Goal: Information Seeking & Learning: Learn about a topic

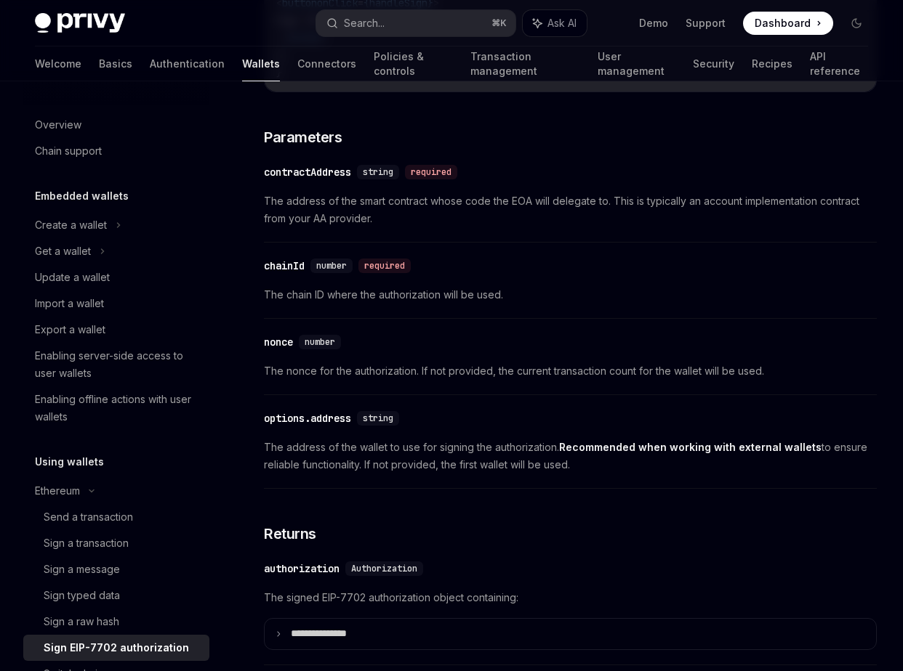
scroll to position [1063, 0]
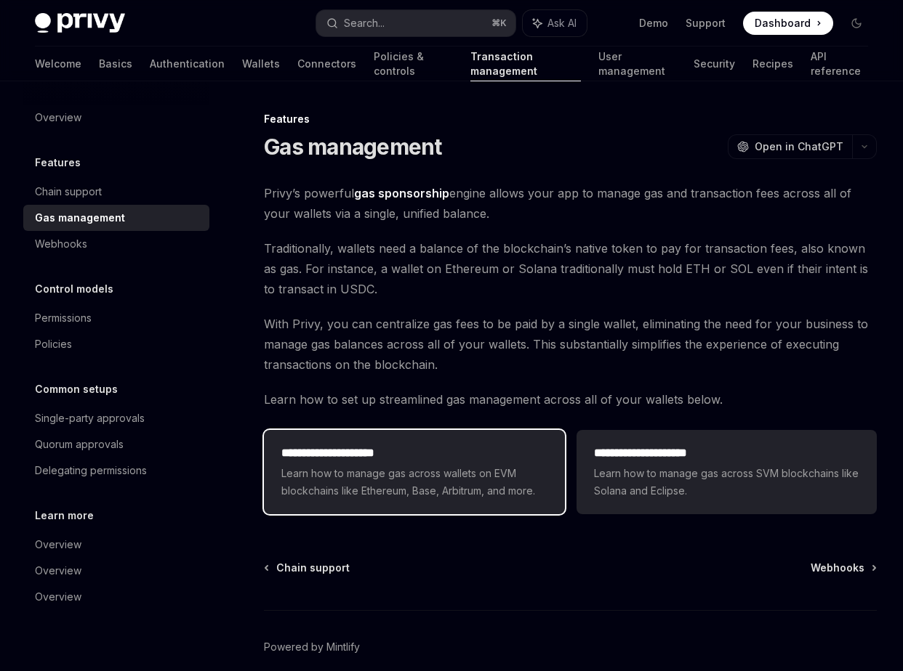
click at [416, 454] on h2 "**********" at bounding box center [413, 453] width 265 height 17
type textarea "*"
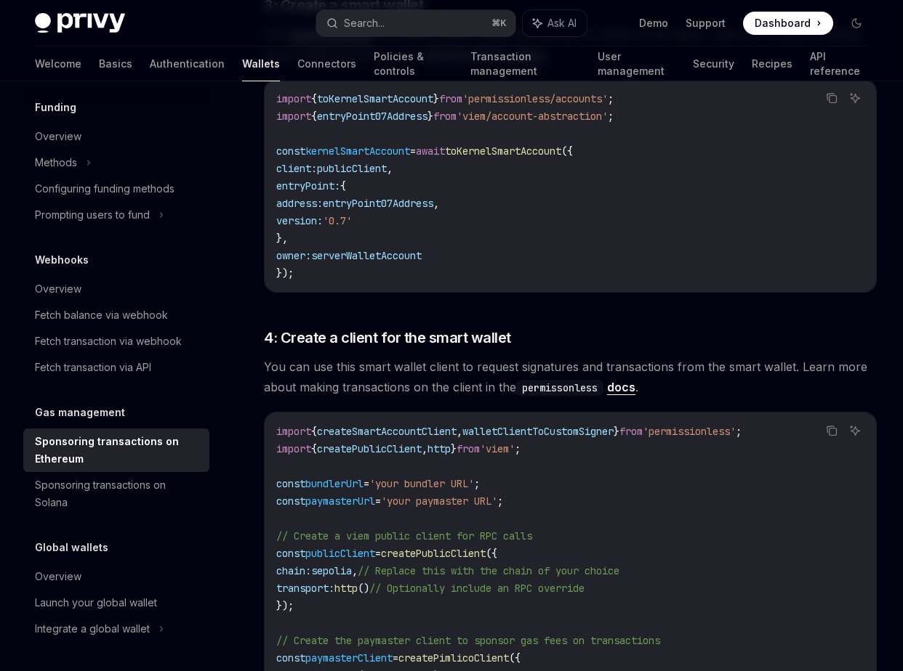
scroll to position [1323, 0]
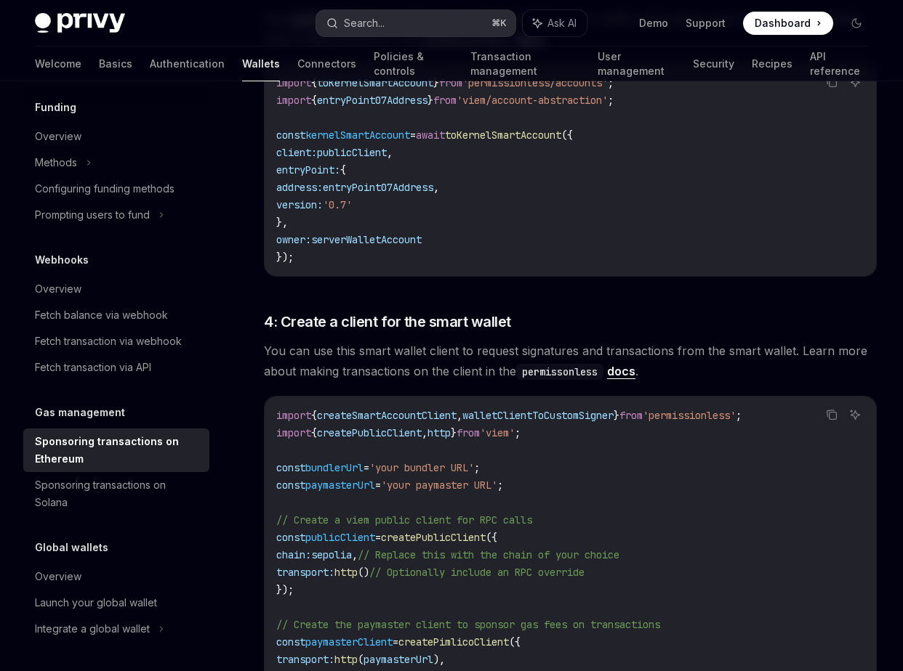
click at [423, 27] on button "Search... ⌘ K" at bounding box center [415, 23] width 198 height 26
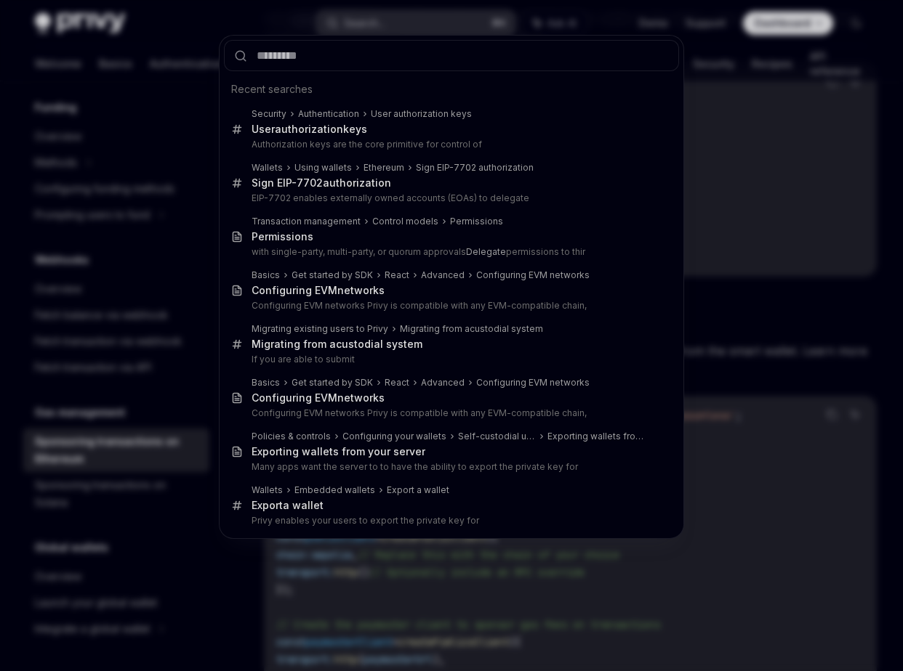
type input "**********"
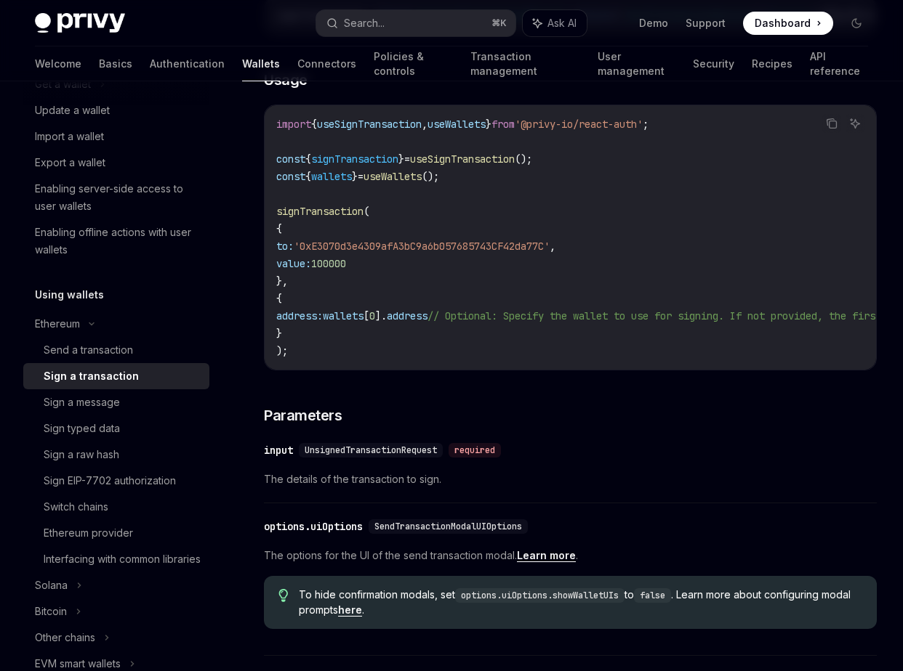
scroll to position [291, 0]
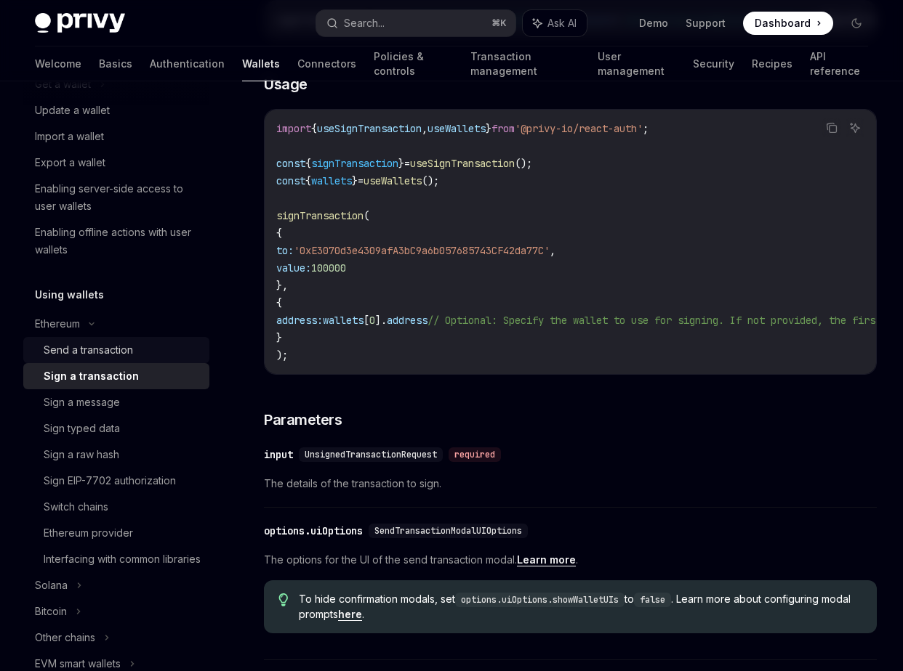
click at [118, 349] on div "Send a transaction" at bounding box center [88, 350] width 89 height 17
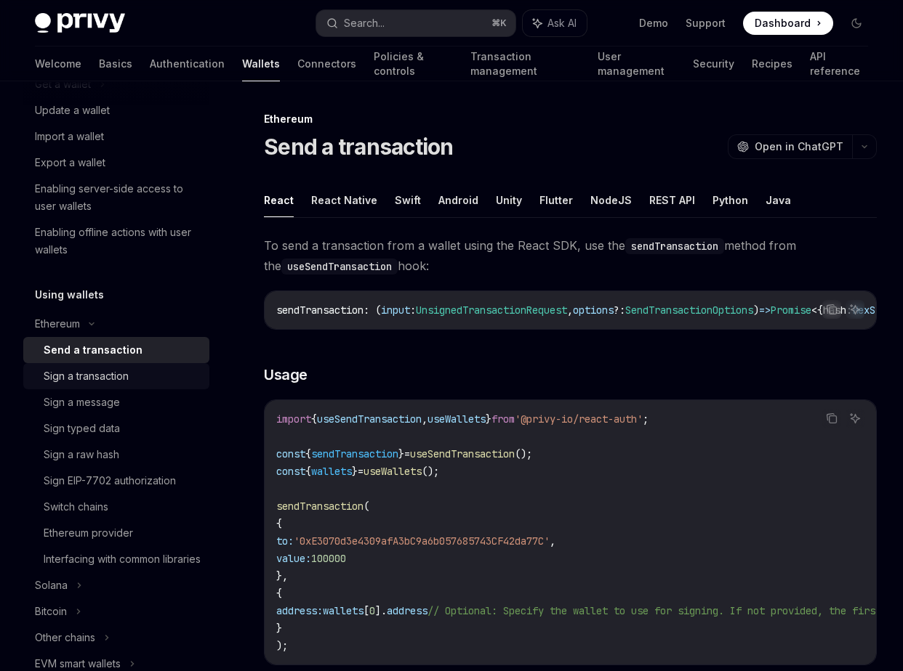
click at [131, 379] on div "Sign a transaction" at bounding box center [122, 376] width 157 height 17
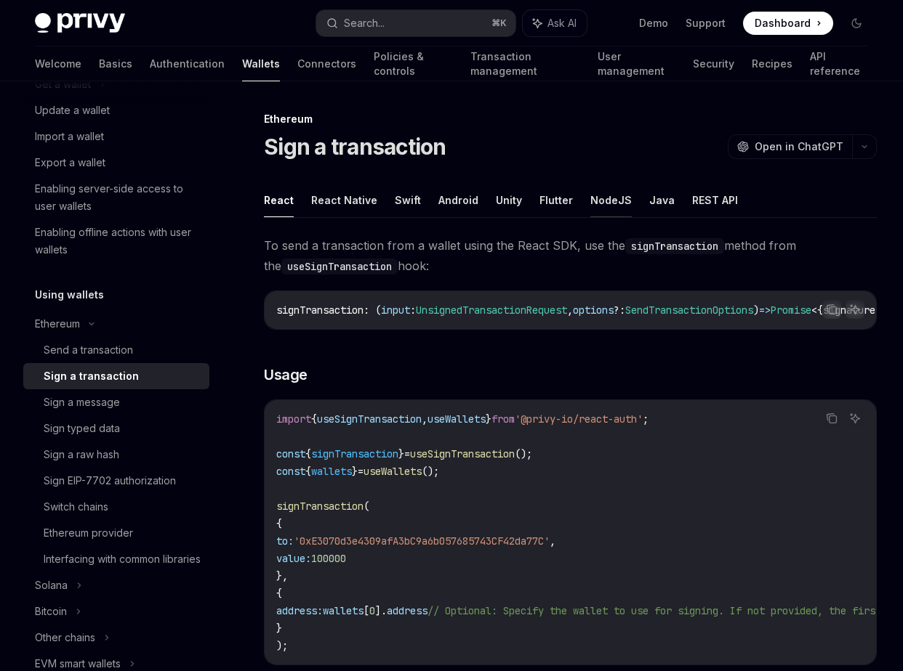
click at [611, 203] on button "NodeJS" at bounding box center [610, 200] width 41 height 34
type textarea "*"
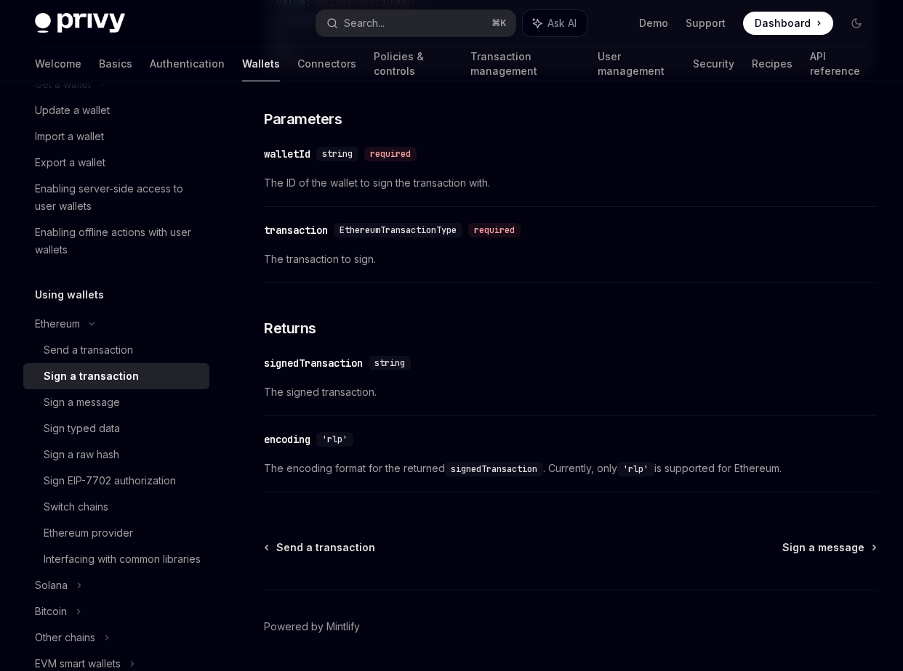
scroll to position [581, 0]
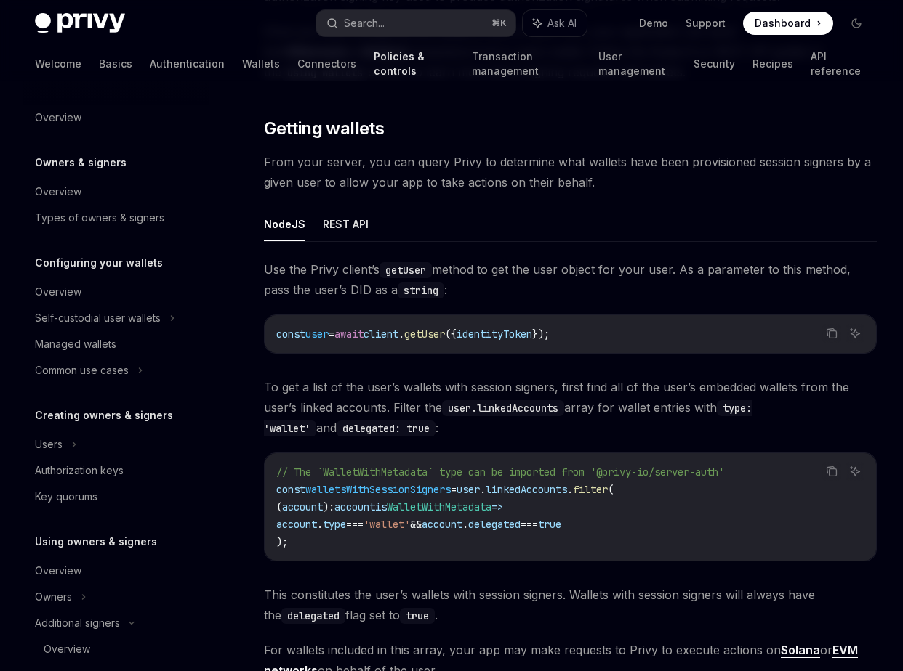
scroll to position [404, 0]
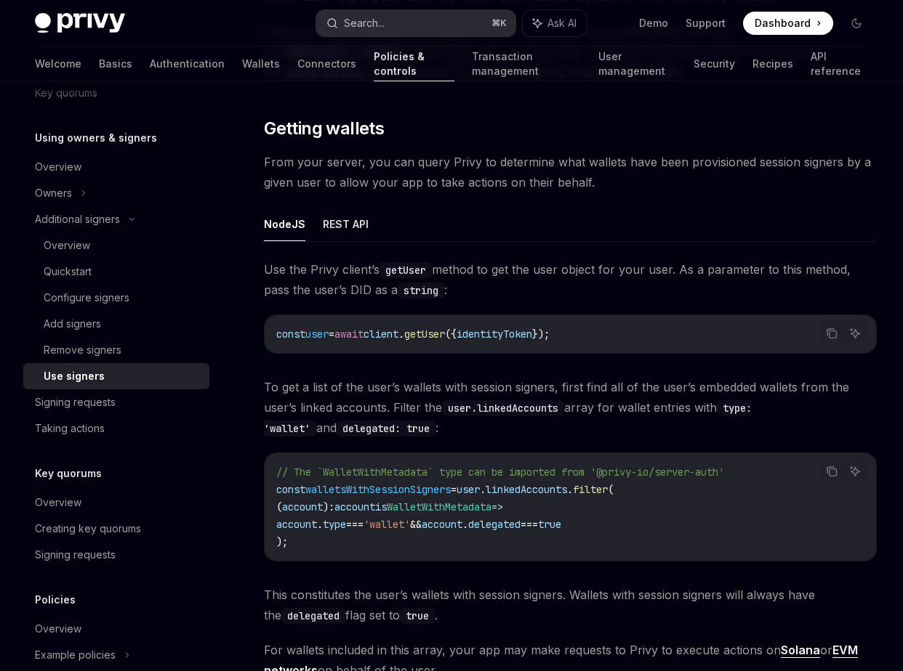
click at [398, 19] on button "Search... ⌘ K" at bounding box center [415, 23] width 198 height 26
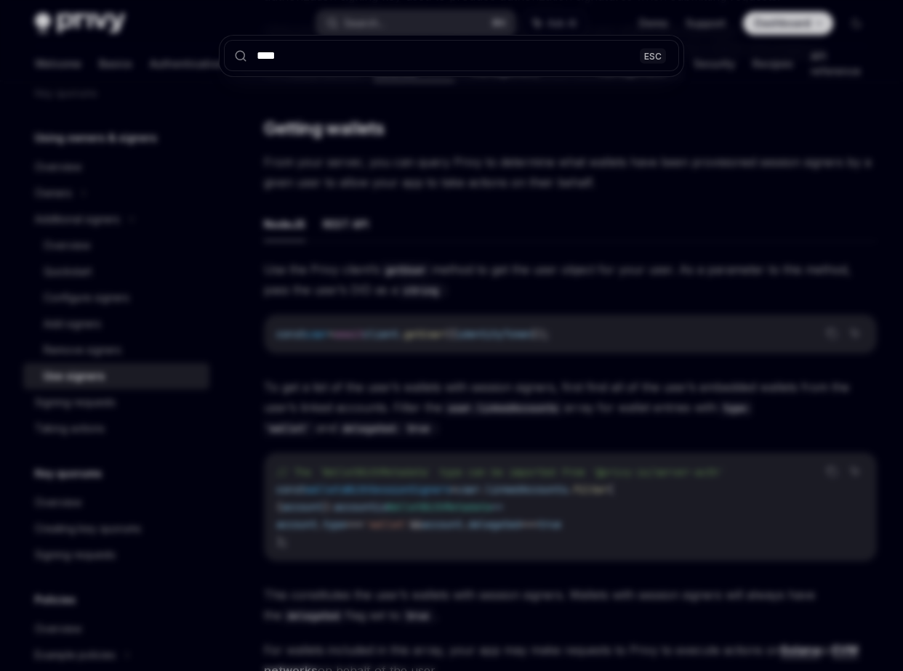
type input "*****"
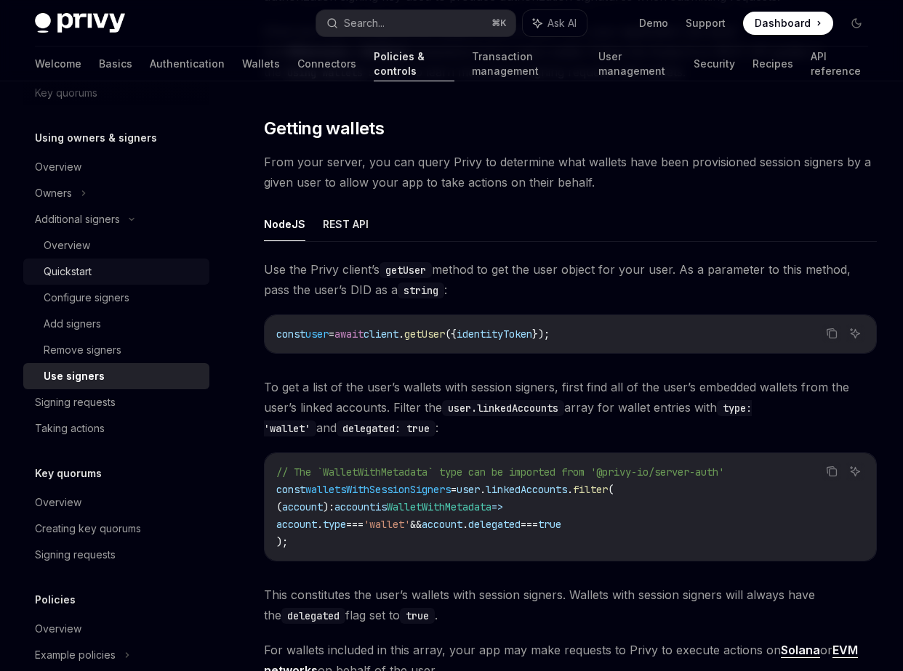
scroll to position [0, 0]
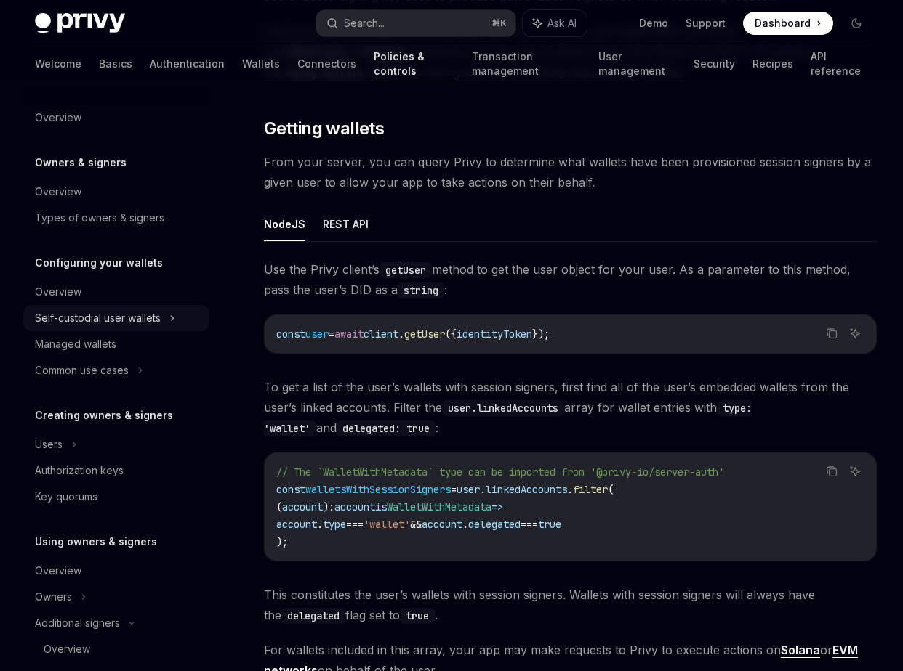
click at [131, 320] on div "Self-custodial user wallets" at bounding box center [98, 318] width 126 height 17
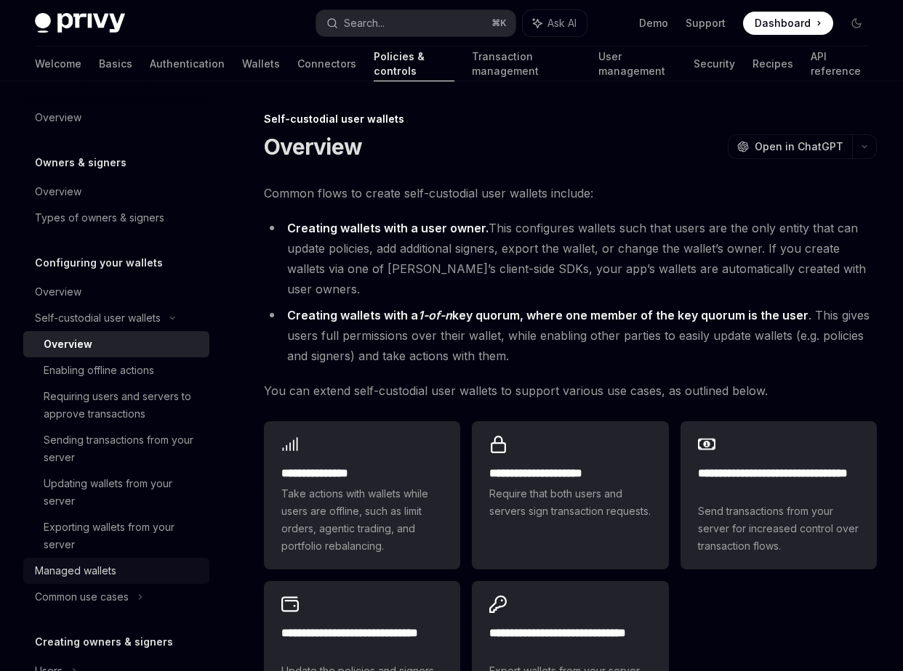
click at [120, 560] on link "Managed wallets" at bounding box center [116, 571] width 186 height 26
type textarea "*"
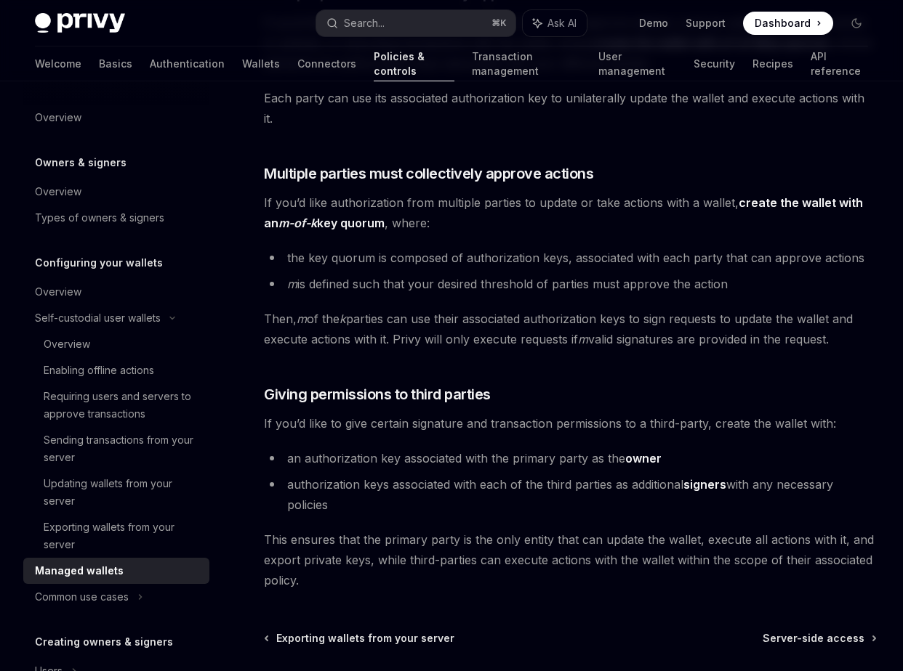
scroll to position [550, 0]
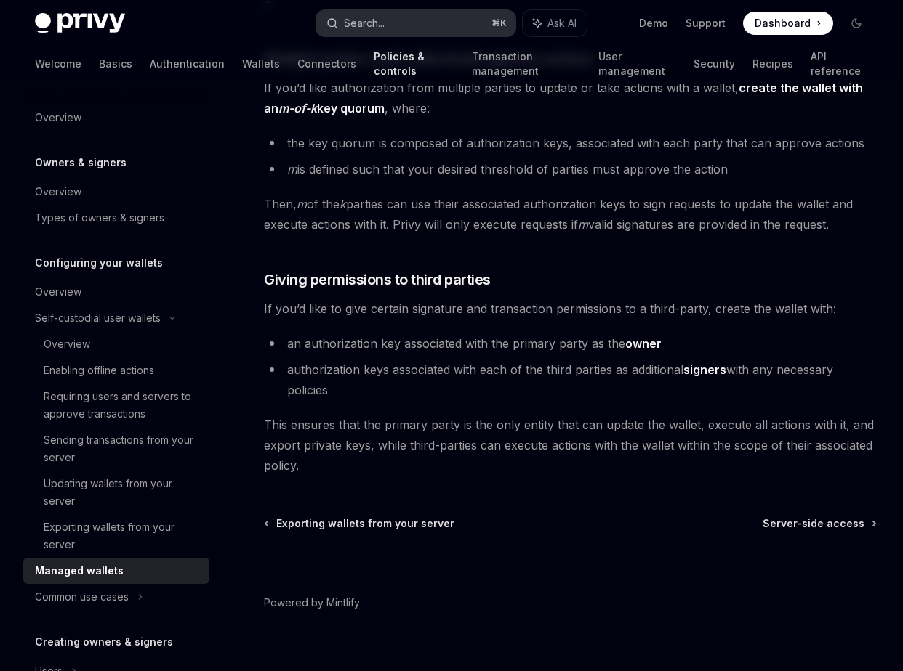
click at [409, 16] on button "Search... ⌘ K" at bounding box center [415, 23] width 198 height 26
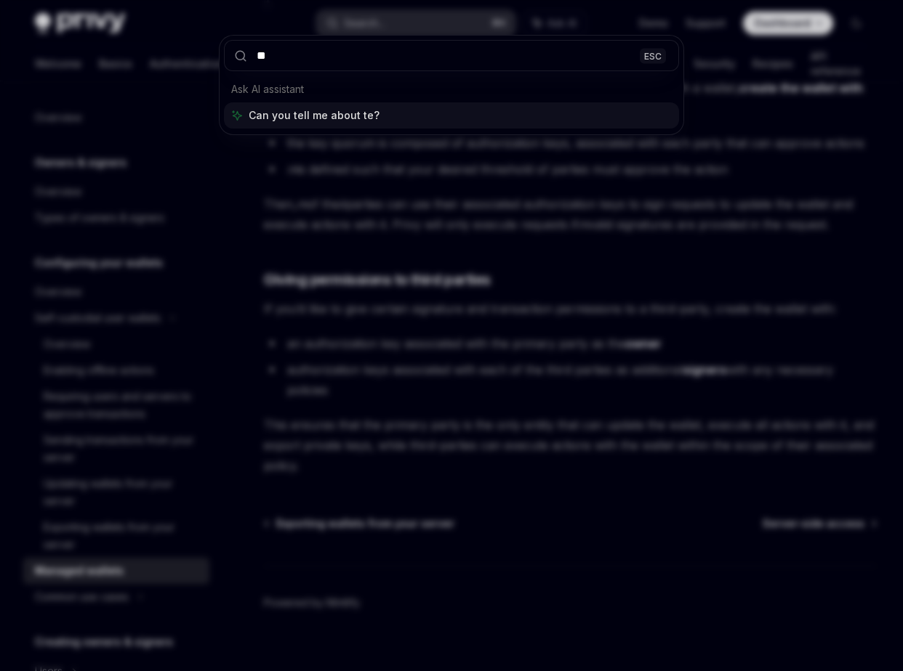
type input "***"
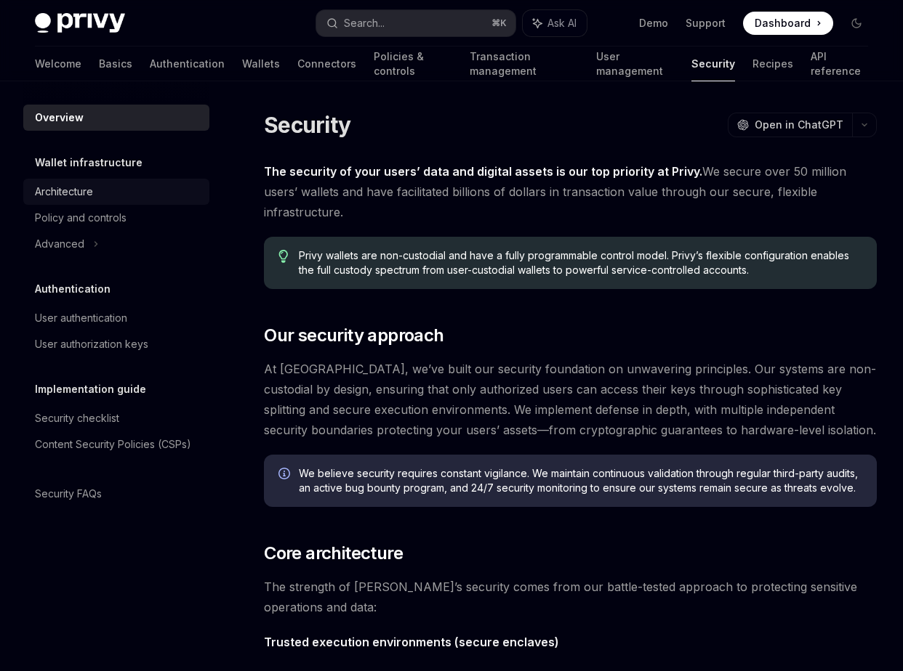
click at [73, 189] on div "Architecture" at bounding box center [64, 191] width 58 height 17
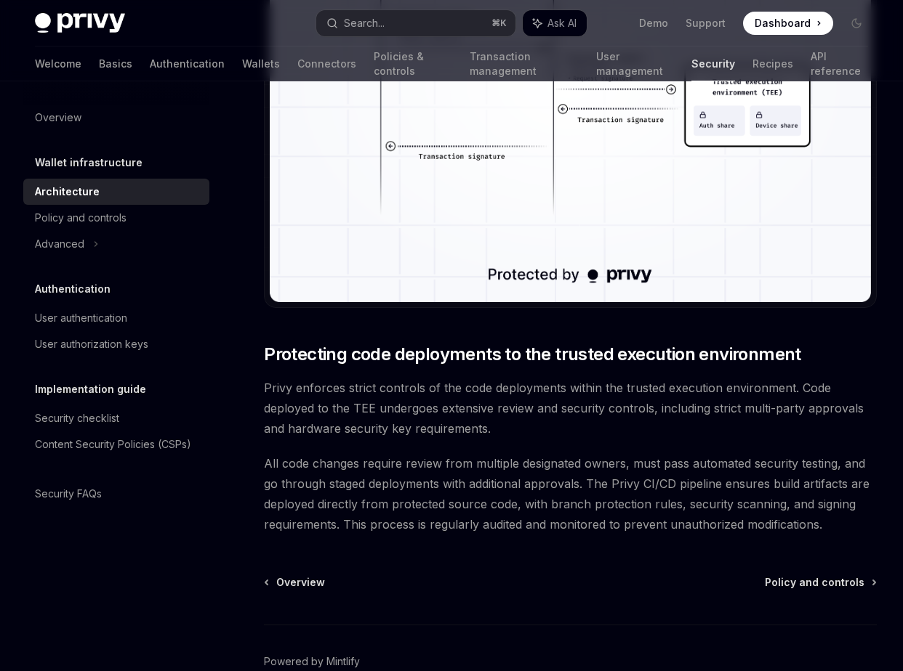
scroll to position [2839, 0]
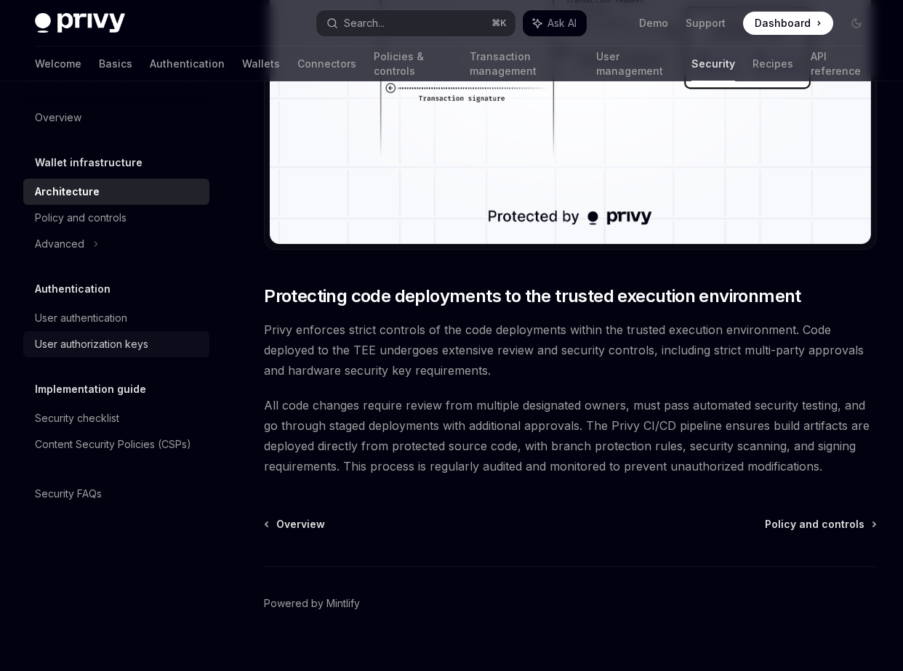
click at [93, 350] on div "User authorization keys" at bounding box center [91, 344] width 113 height 17
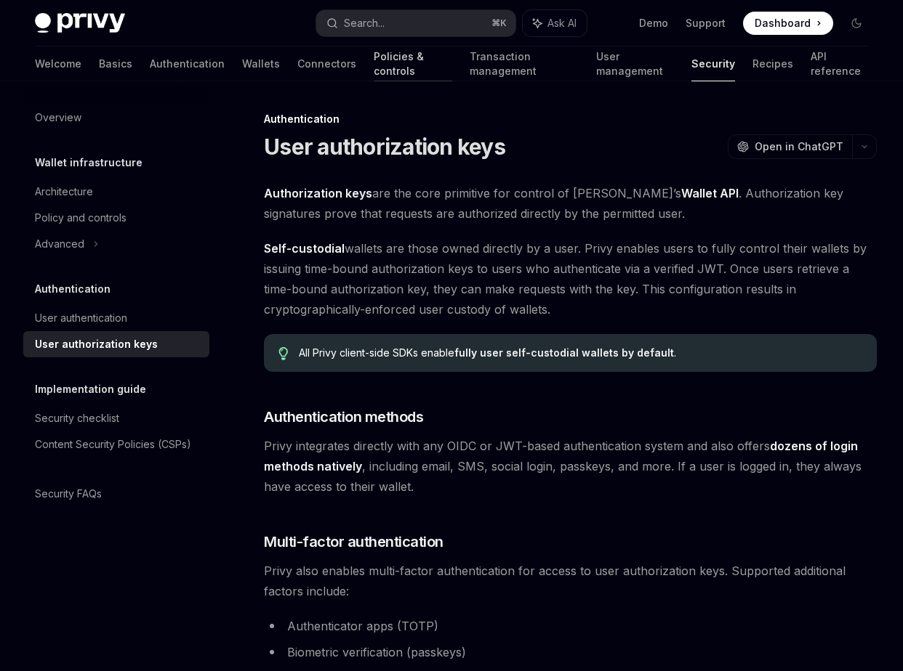
click at [374, 69] on link "Policies & controls" at bounding box center [413, 64] width 78 height 35
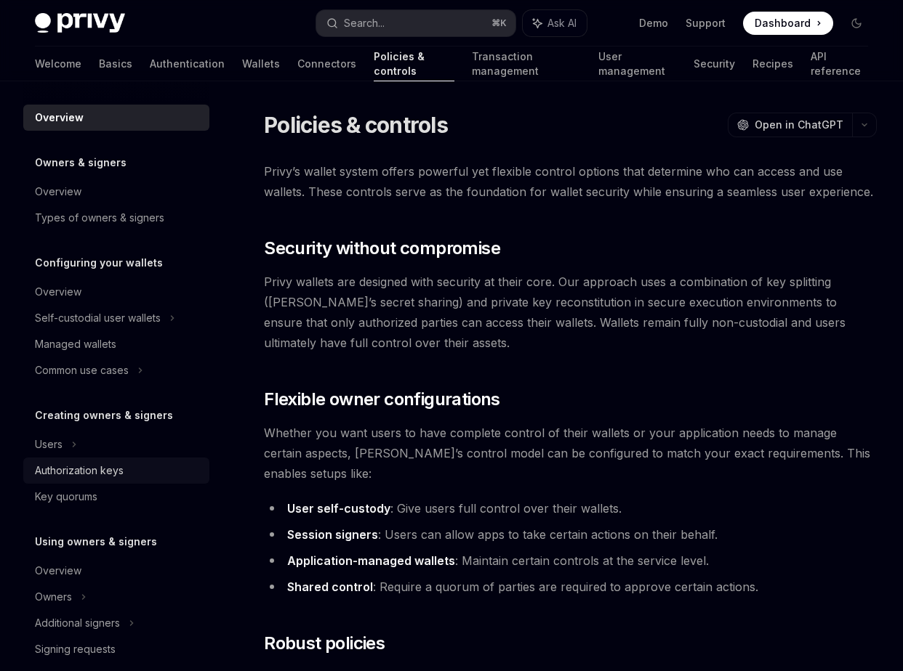
click at [102, 464] on div "Authorization keys" at bounding box center [79, 470] width 89 height 17
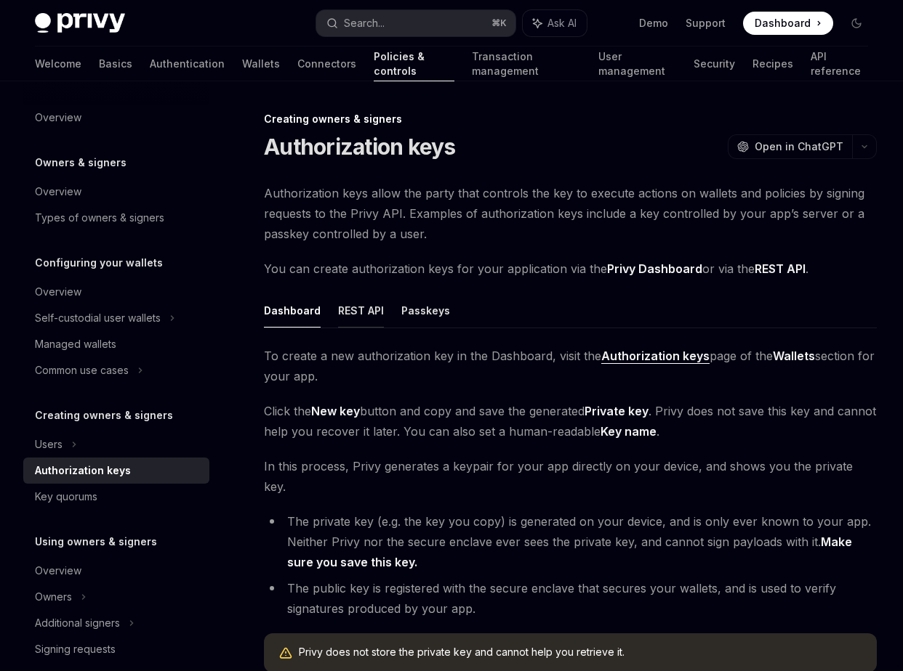
click at [366, 309] on button "REST API" at bounding box center [361, 311] width 46 height 34
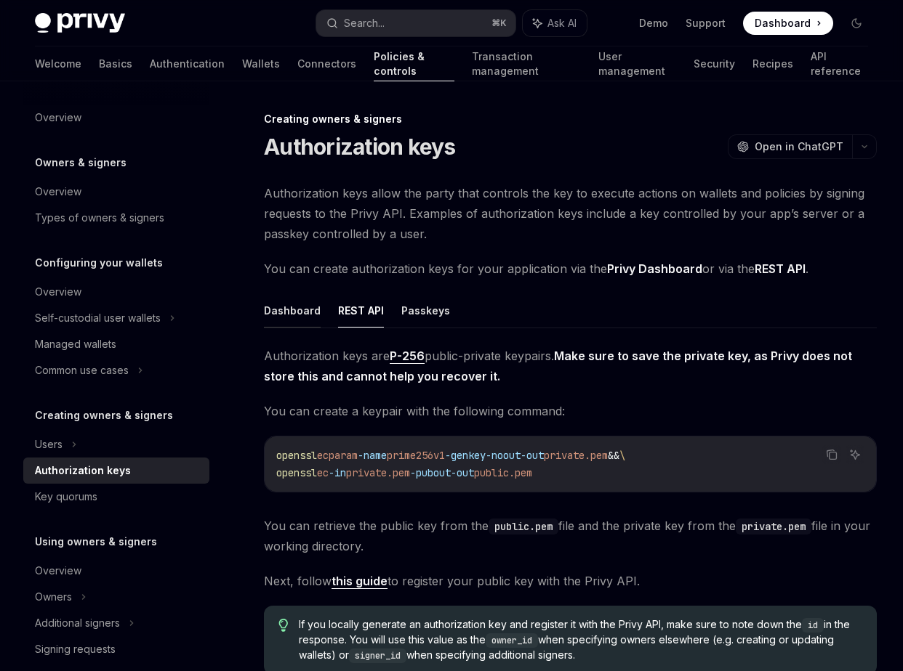
click at [305, 311] on button "Dashboard" at bounding box center [292, 311] width 57 height 34
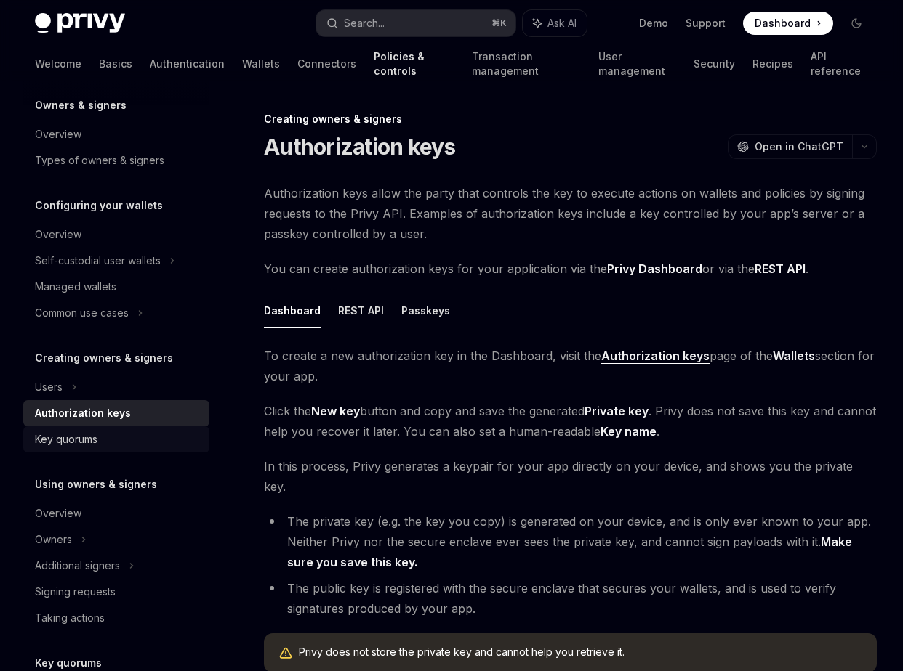
scroll to position [60, 0]
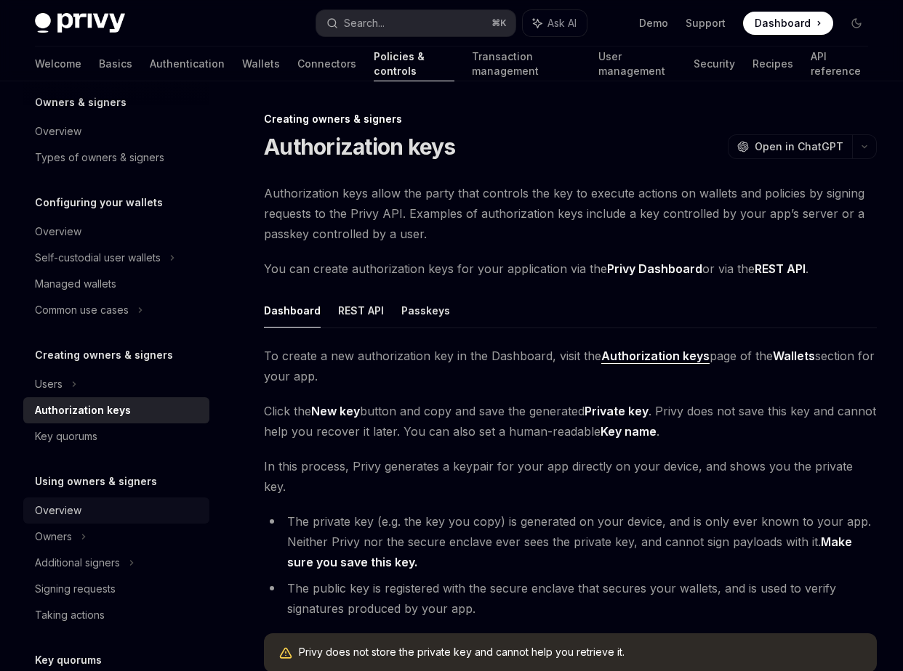
click at [118, 507] on div "Overview" at bounding box center [118, 510] width 166 height 17
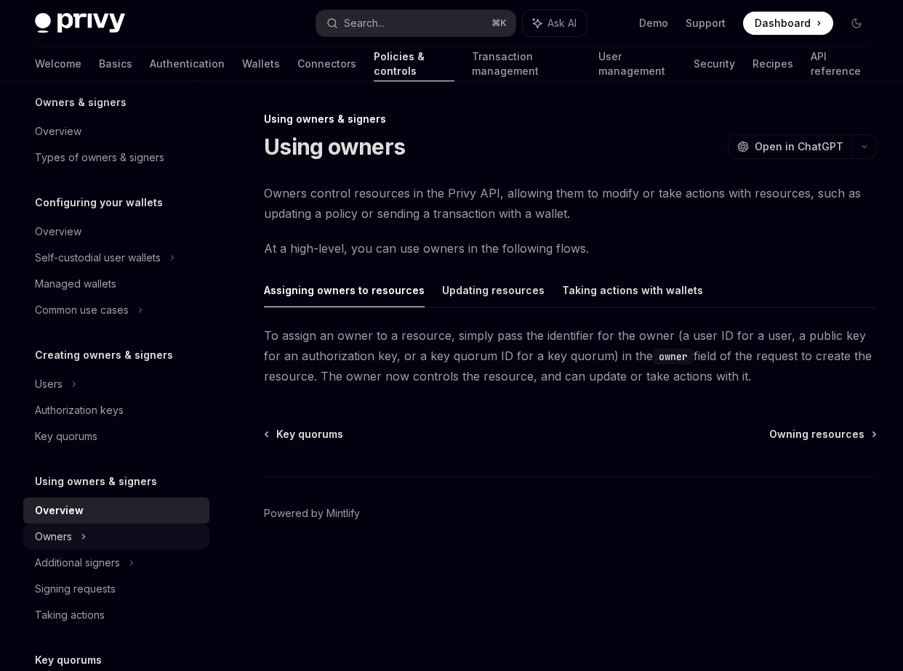
click at [94, 271] on div "Owners" at bounding box center [116, 258] width 186 height 26
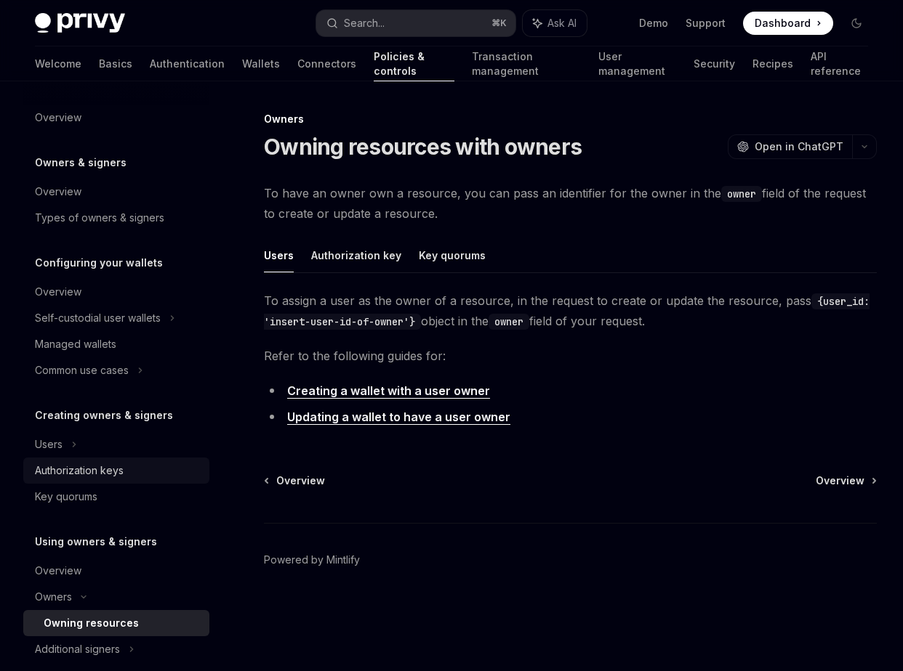
click at [75, 462] on div "Authorization keys" at bounding box center [79, 470] width 89 height 17
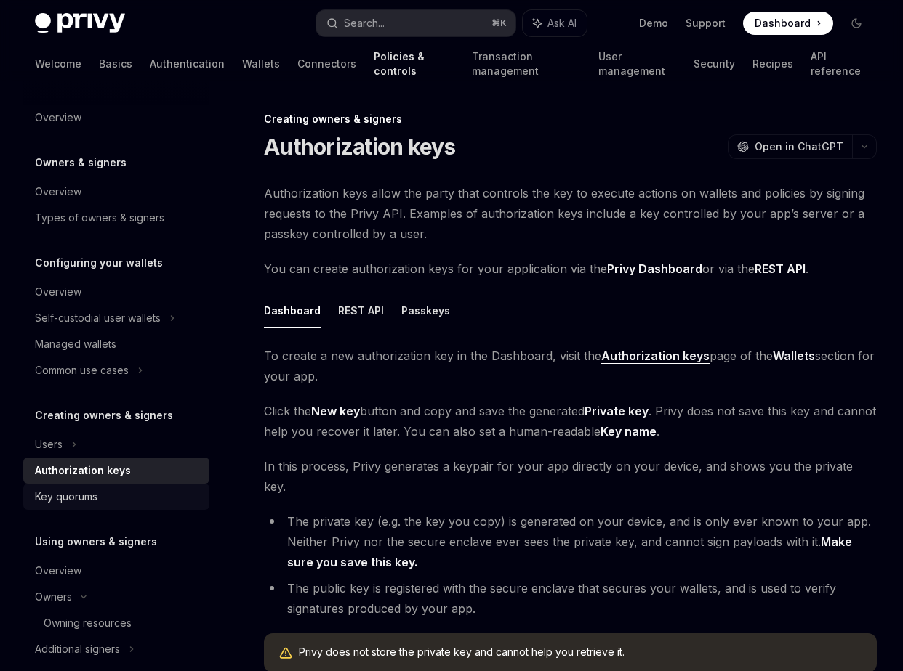
click at [90, 487] on link "Key quorums" at bounding box center [116, 497] width 186 height 26
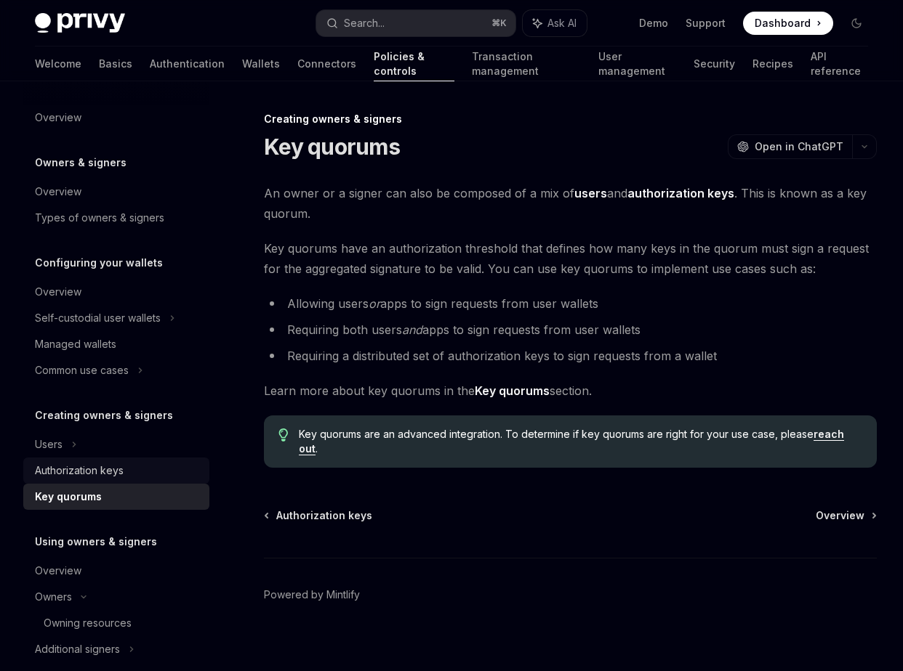
click at [159, 466] on div "Authorization keys" at bounding box center [118, 470] width 166 height 17
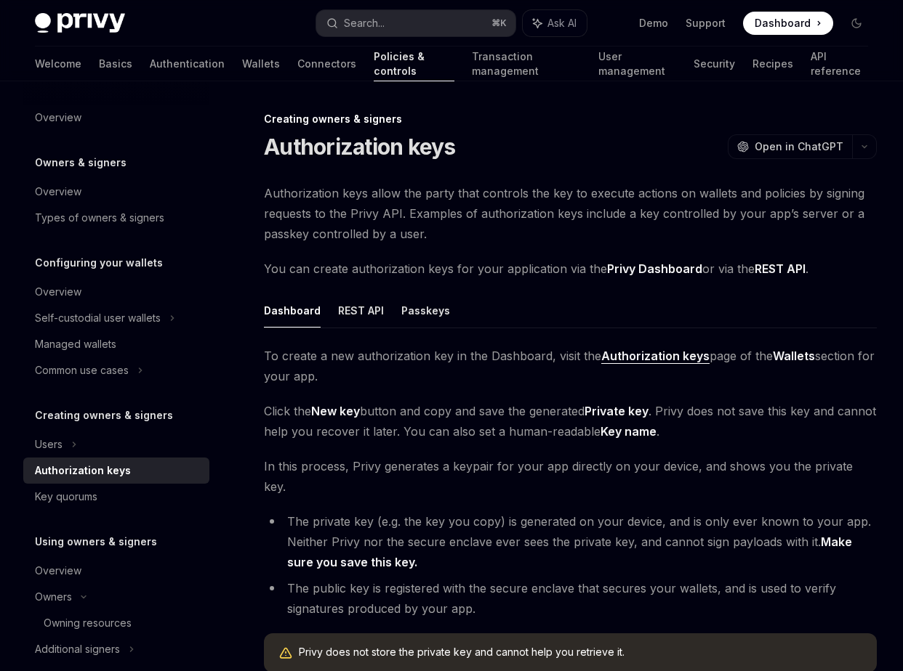
click at [474, 201] on span "Authorization keys allow the party that controls the key to execute actions on …" at bounding box center [570, 213] width 613 height 61
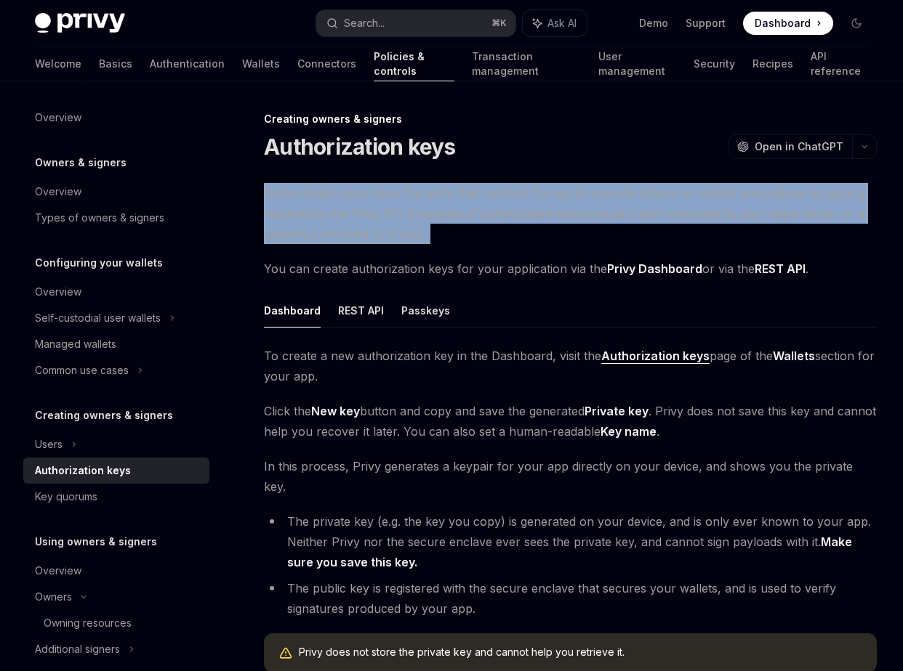
click at [474, 201] on span "Authorization keys allow the party that controls the key to execute actions on …" at bounding box center [570, 213] width 613 height 61
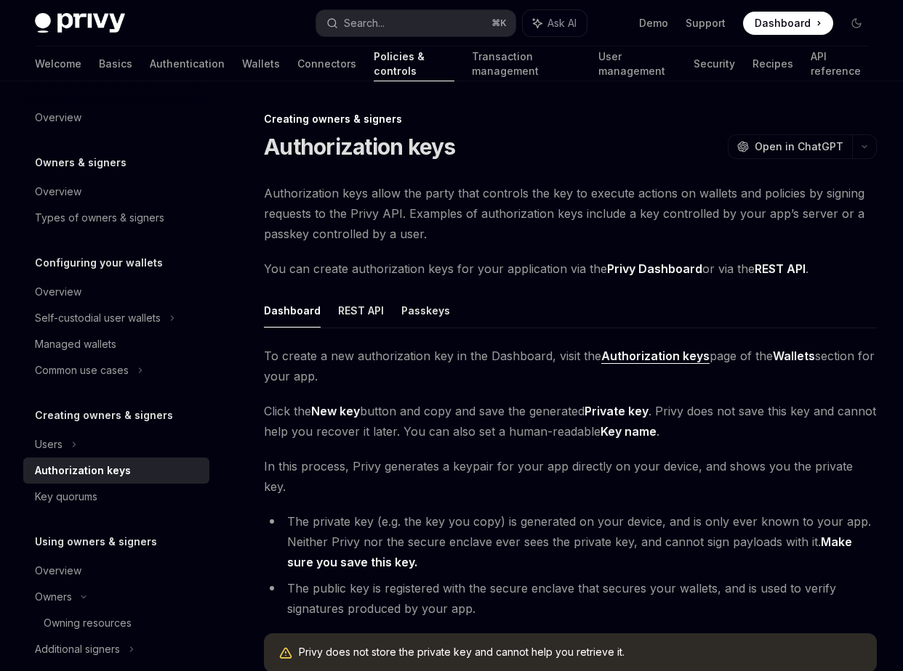
click at [509, 203] on span "Authorization keys allow the party that controls the key to execute actions on …" at bounding box center [570, 213] width 613 height 61
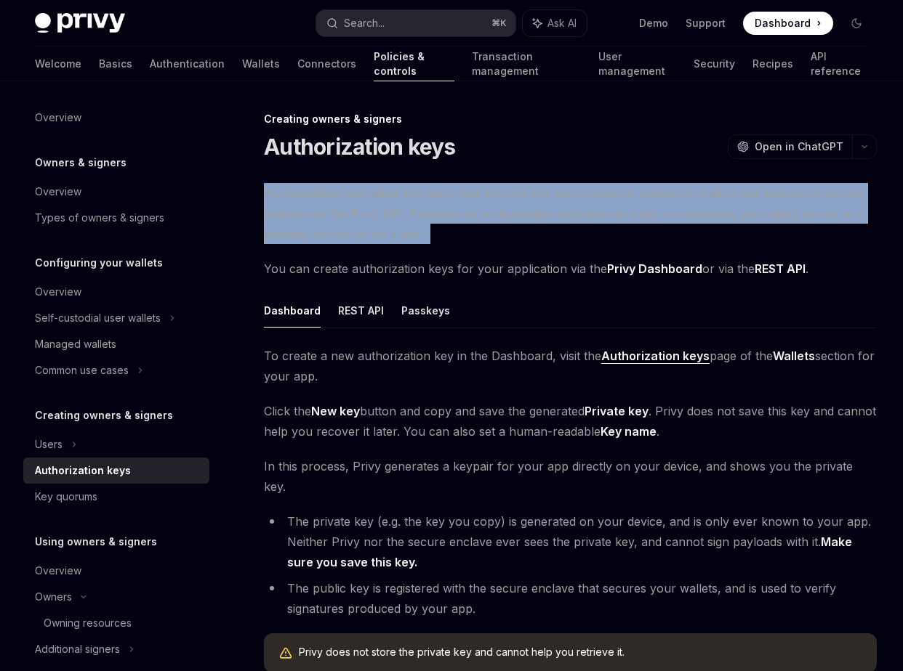
click at [509, 203] on span "Authorization keys allow the party that controls the key to execute actions on …" at bounding box center [570, 213] width 613 height 61
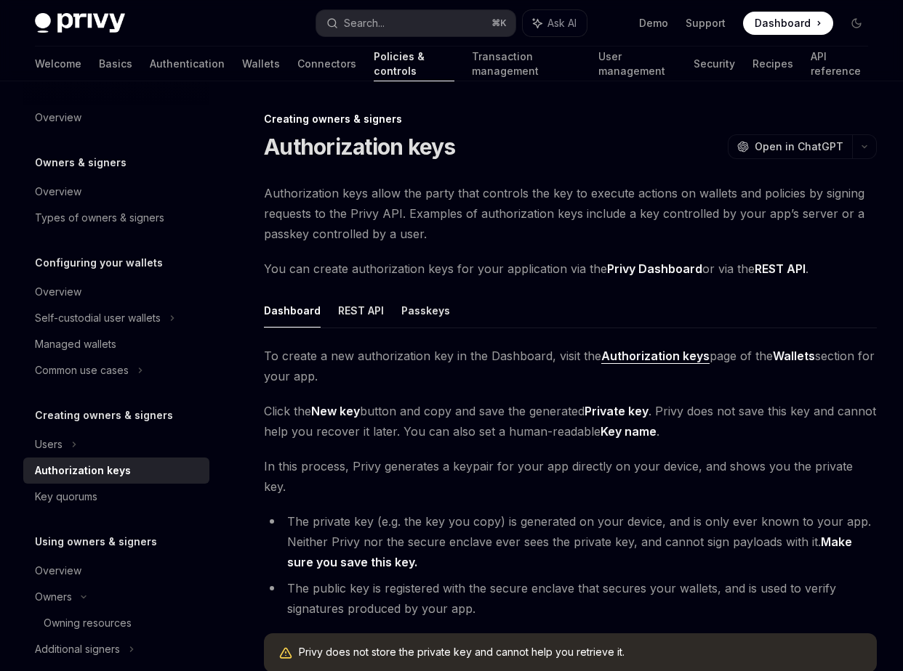
click at [460, 211] on span "Authorization keys allow the party that controls the key to execute actions on …" at bounding box center [570, 213] width 613 height 61
click at [152, 333] on link "Managed wallets" at bounding box center [116, 344] width 186 height 26
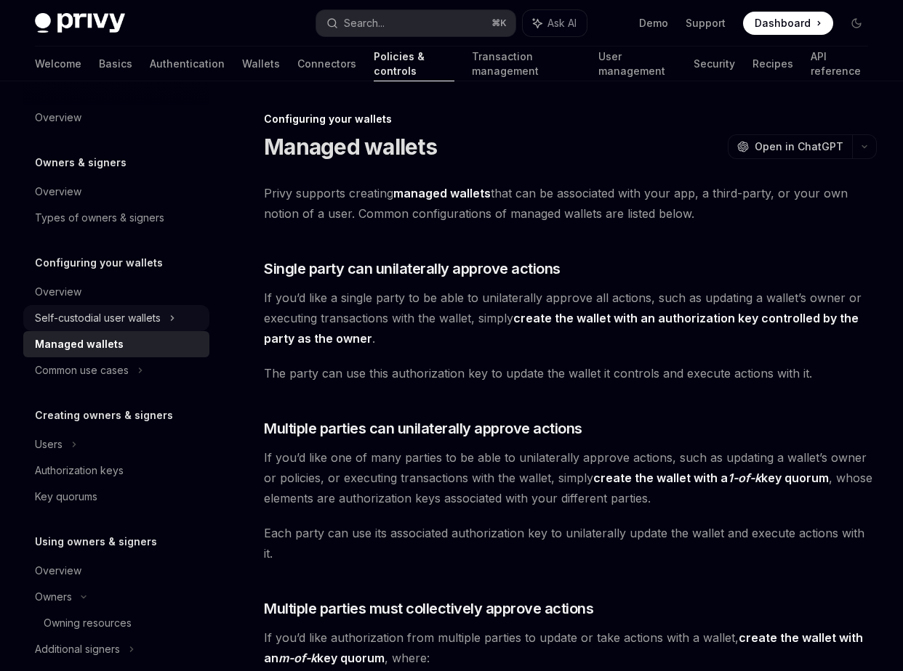
click at [136, 323] on div "Self-custodial user wallets" at bounding box center [98, 318] width 126 height 17
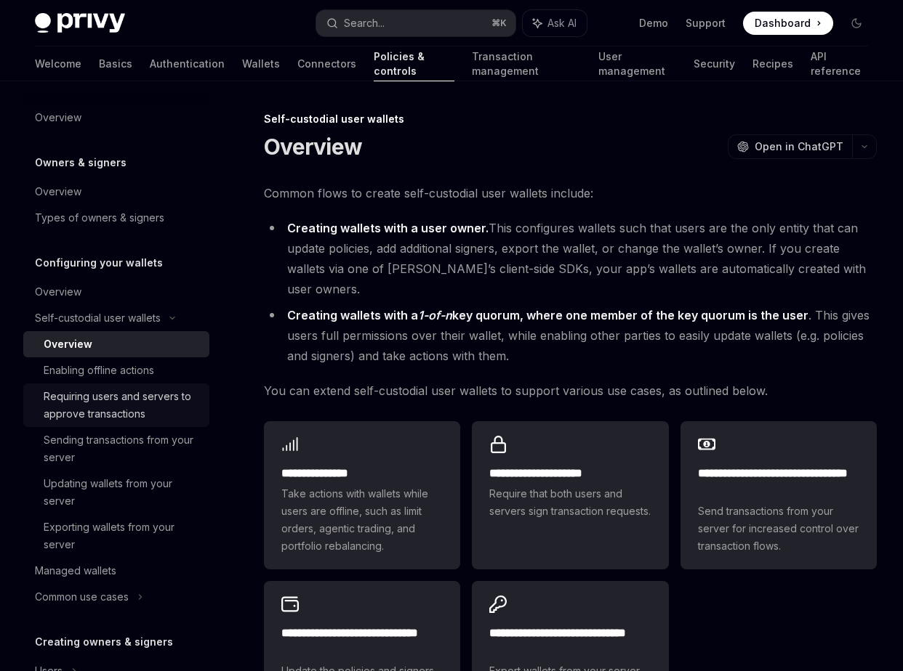
click at [149, 401] on div "Requiring users and servers to approve transactions" at bounding box center [122, 405] width 157 height 35
click at [32, 71] on div "Welcome Basics Authentication Wallets Connectors Policies & controls Transactio…" at bounding box center [451, 64] width 903 height 35
click at [99, 68] on link "Basics" at bounding box center [115, 64] width 33 height 35
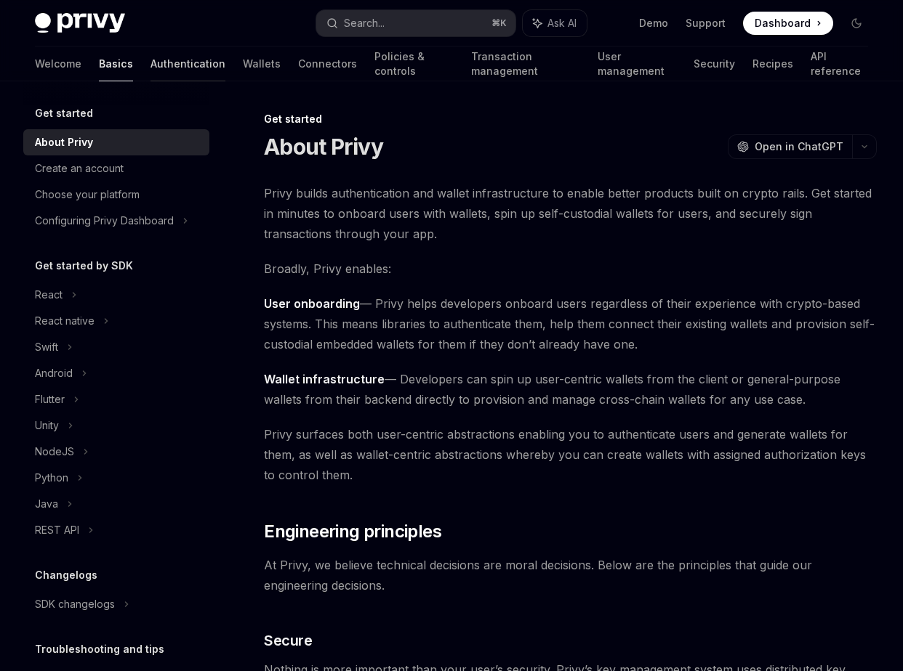
click at [150, 66] on link "Authentication" at bounding box center [187, 64] width 75 height 35
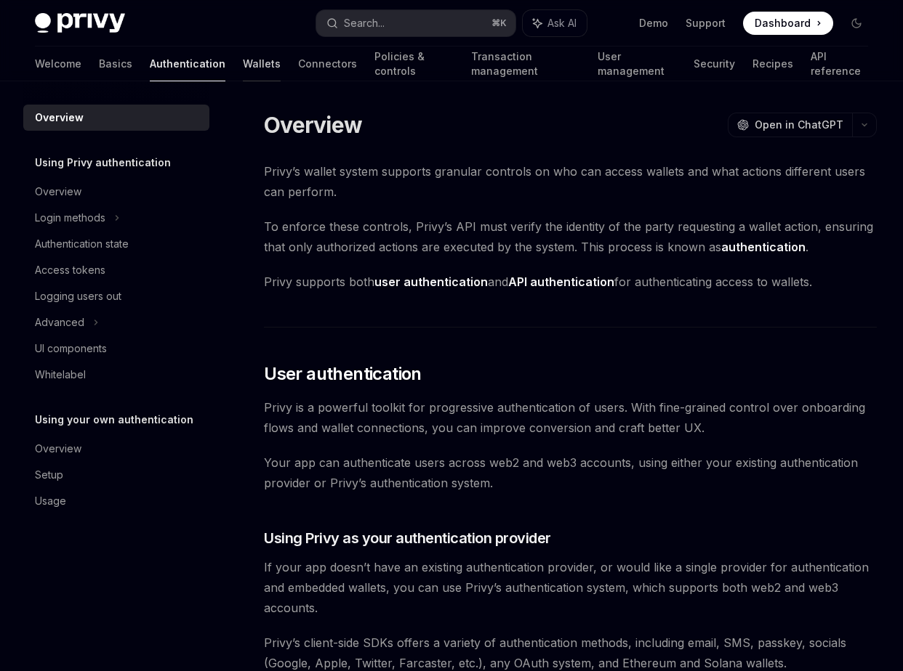
click at [243, 61] on link "Wallets" at bounding box center [262, 64] width 38 height 35
type textarea "*"
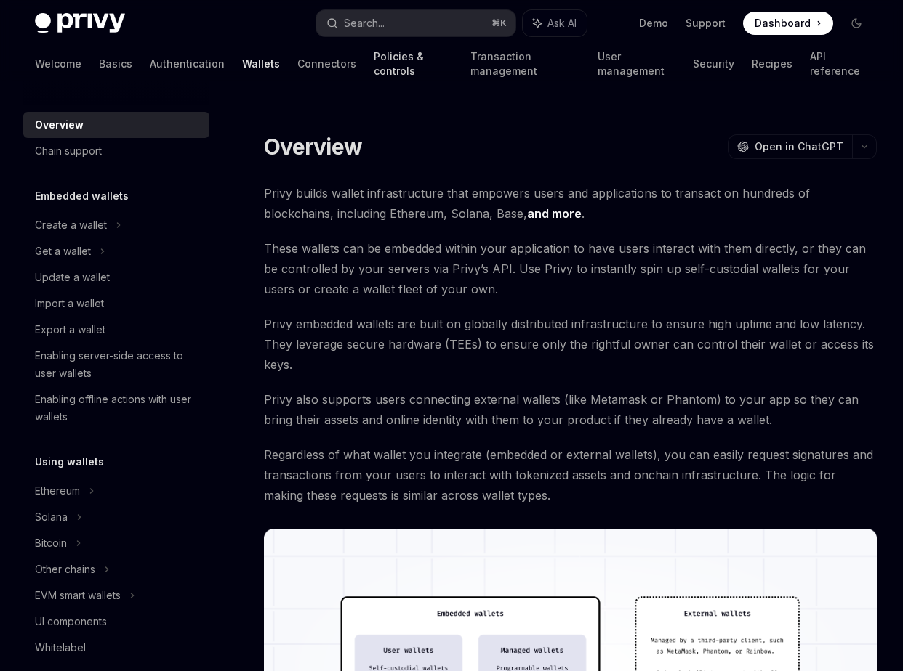
click at [374, 64] on link "Policies & controls" at bounding box center [413, 64] width 79 height 35
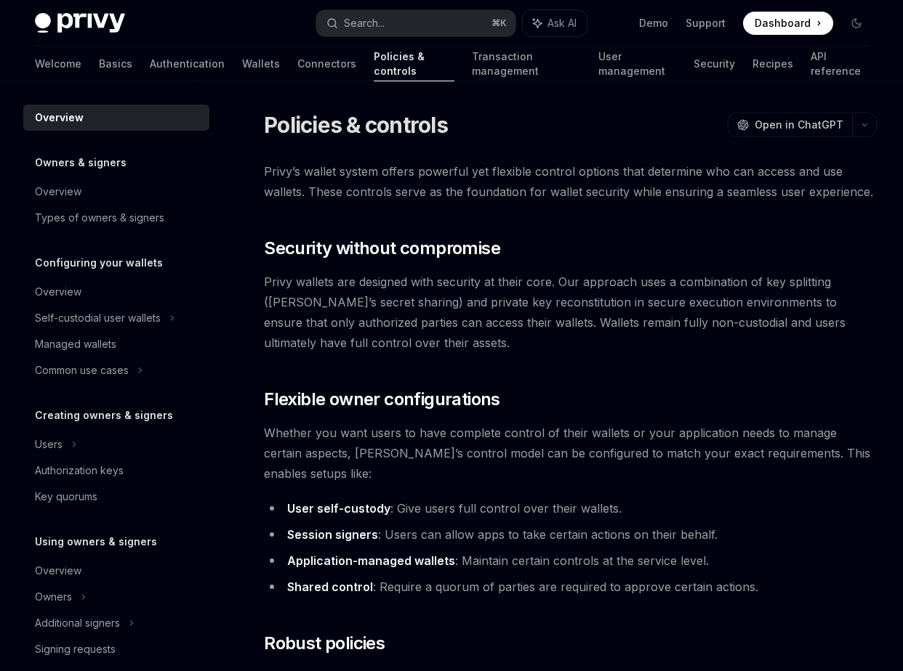
click at [242, 63] on link "Wallets" at bounding box center [261, 64] width 38 height 35
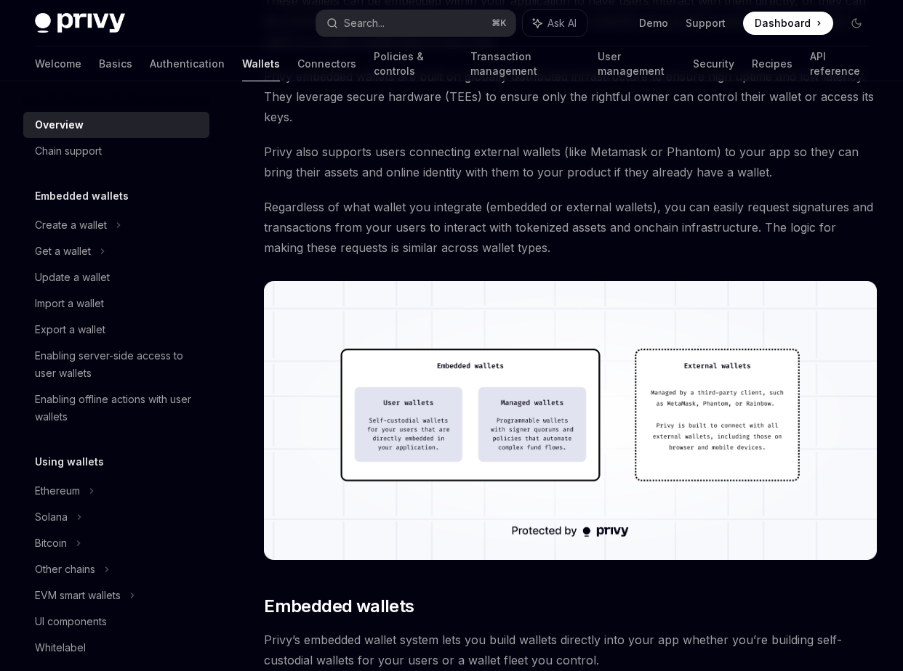
scroll to position [249, 0]
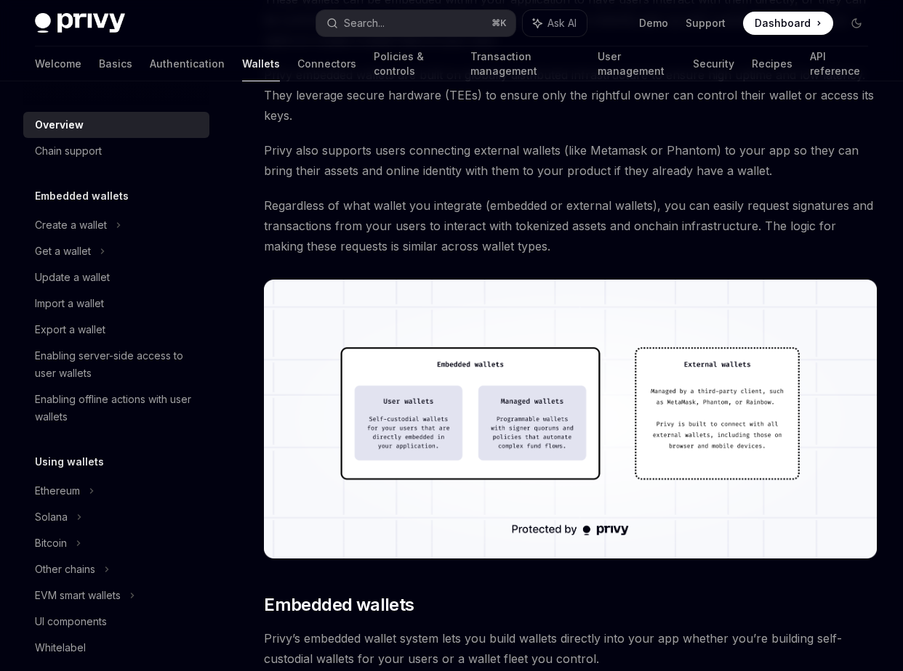
click at [467, 428] on img at bounding box center [570, 419] width 613 height 279
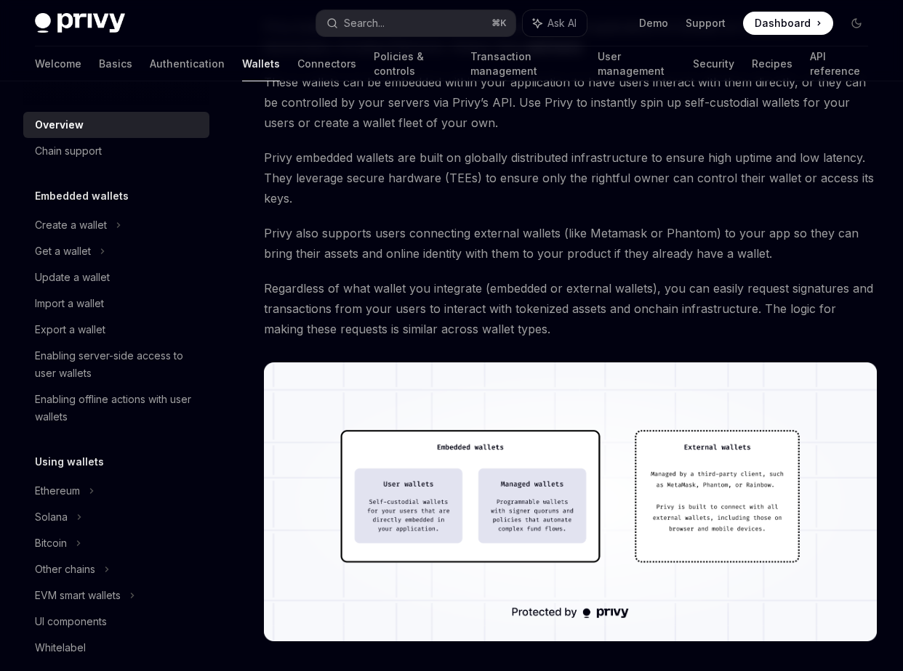
scroll to position [0, 0]
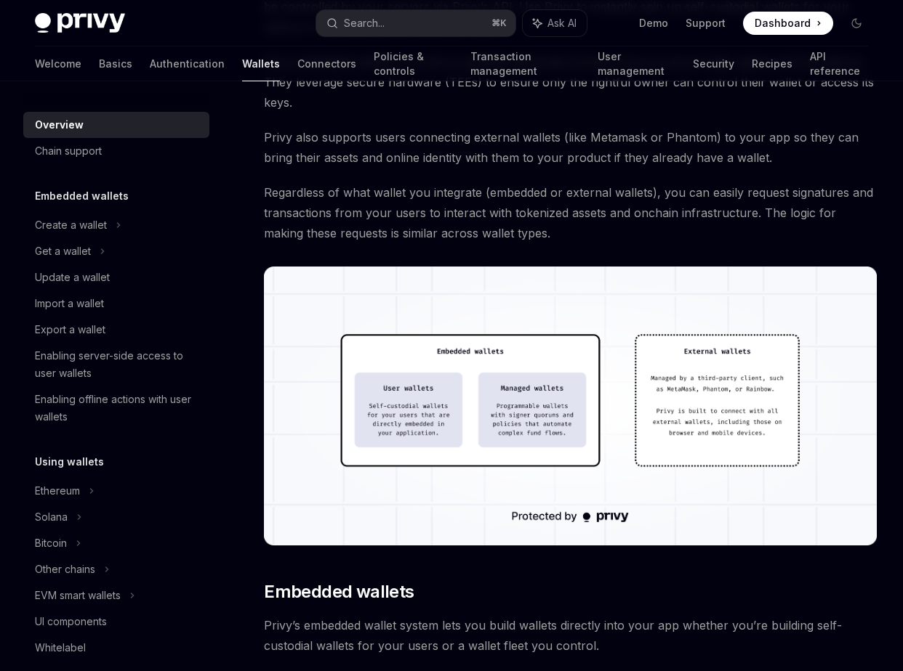
click at [423, 414] on img at bounding box center [570, 406] width 613 height 279
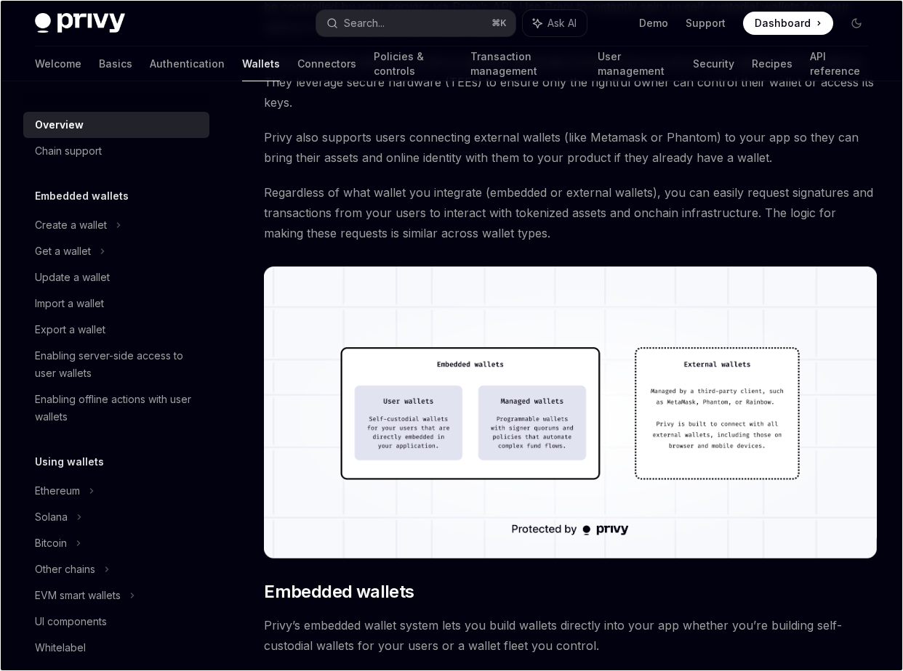
scroll to position [266, 0]
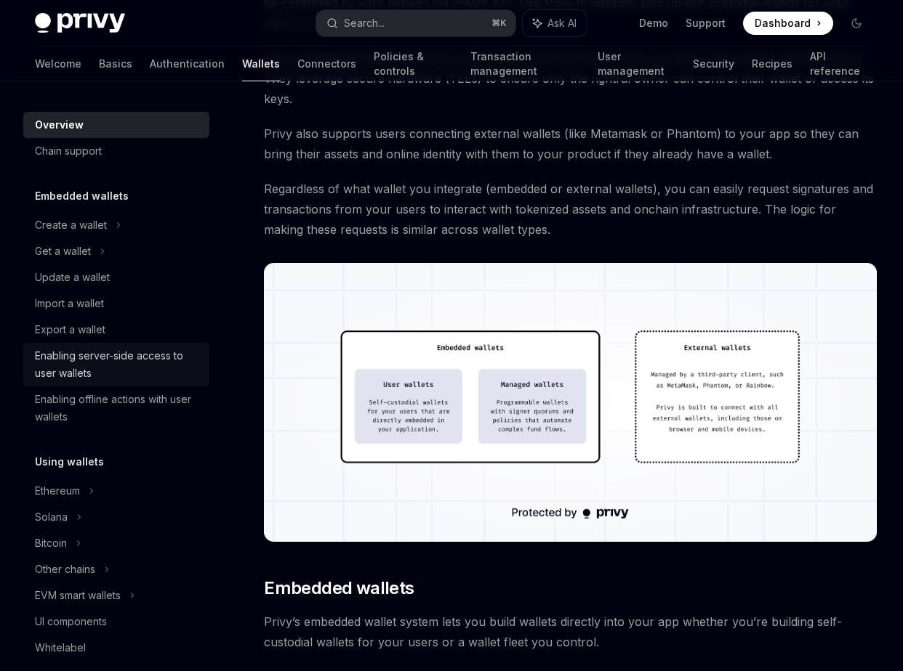
click at [140, 355] on div "Enabling server-side access to user wallets" at bounding box center [118, 364] width 166 height 35
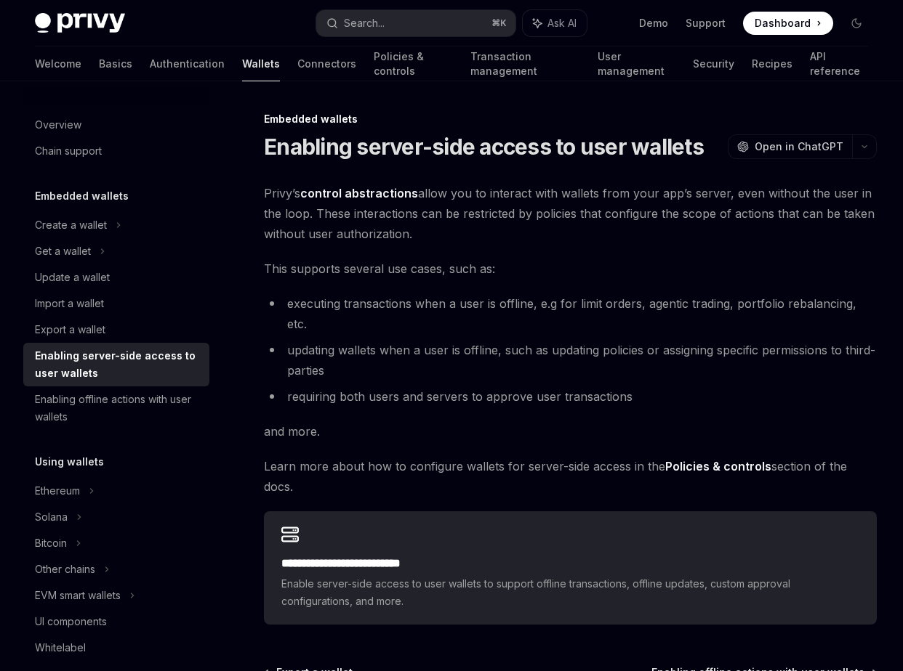
click at [691, 459] on strong "Policies & controls" at bounding box center [718, 466] width 106 height 15
click at [374, 68] on link "Policies & controls" at bounding box center [413, 64] width 79 height 35
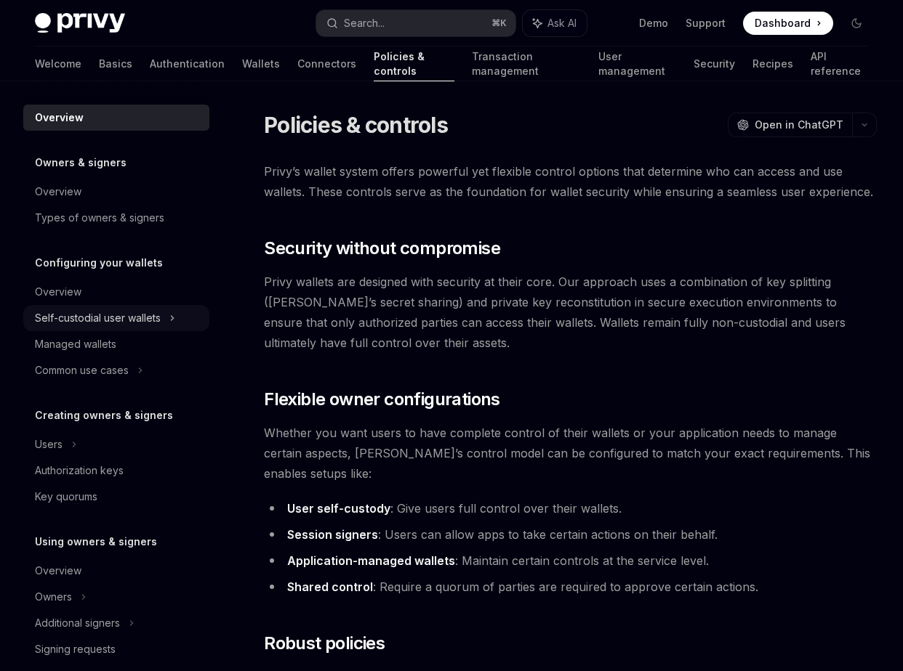
click at [109, 323] on div "Self-custodial user wallets" at bounding box center [98, 318] width 126 height 17
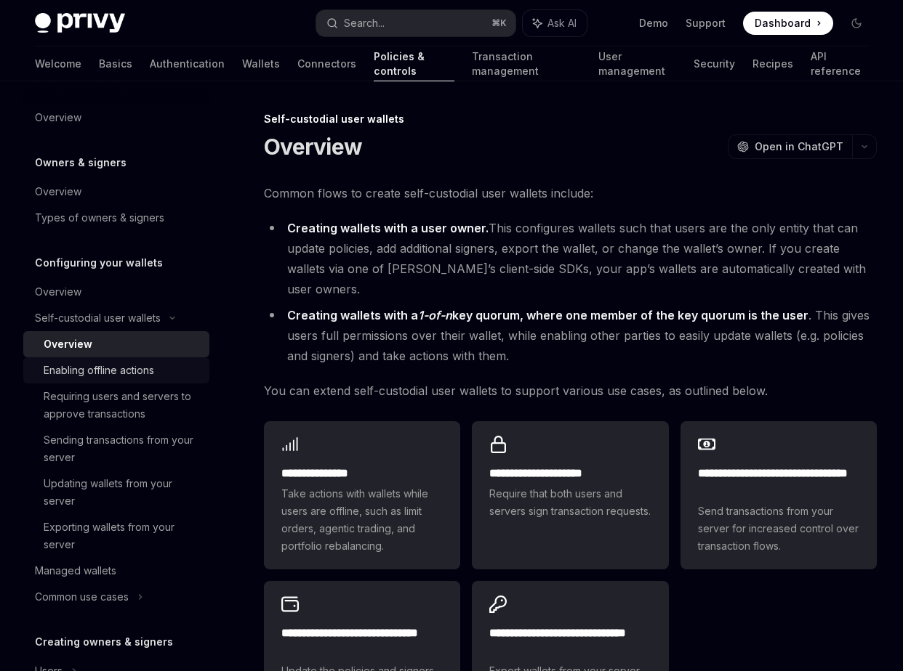
click at [150, 376] on div "Enabling offline actions" at bounding box center [99, 370] width 110 height 17
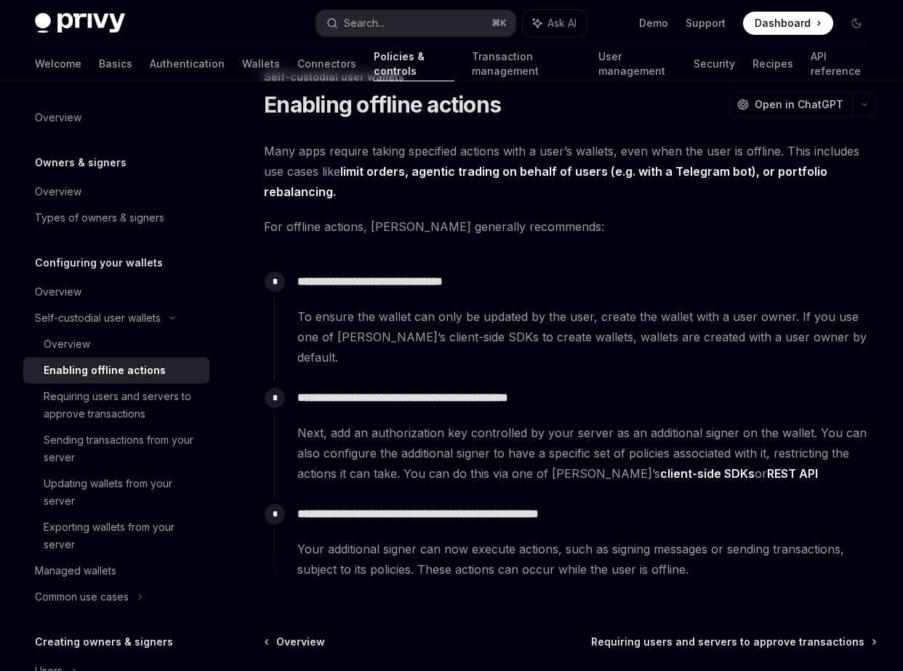
scroll to position [49, 0]
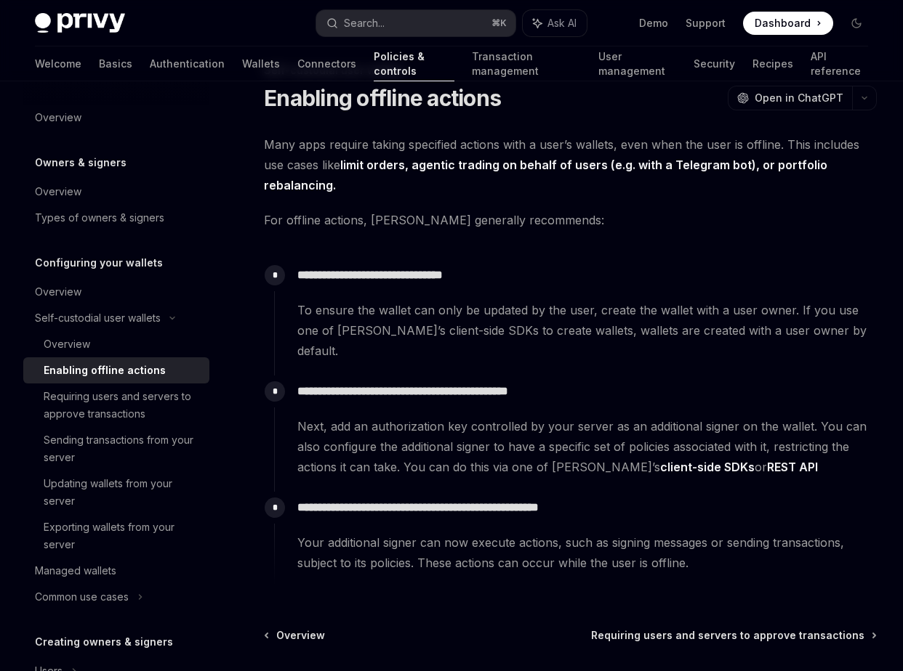
click at [376, 318] on span "To ensure the wallet can only be updated by the user, create the wallet with a …" at bounding box center [586, 330] width 578 height 61
click at [408, 318] on span "To ensure the wallet can only be updated by the user, create the wallet with a …" at bounding box center [586, 330] width 578 height 61
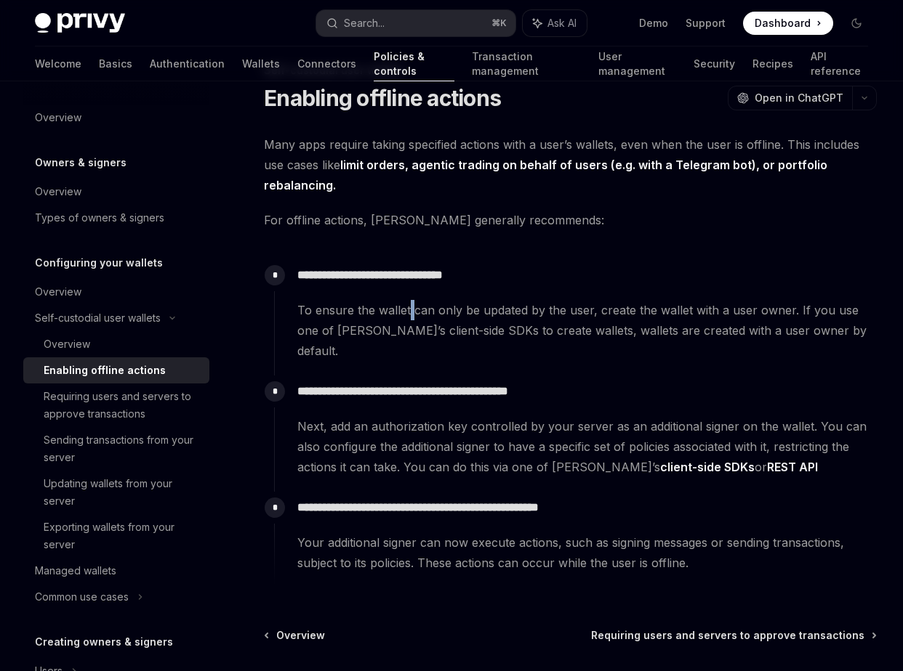
click at [408, 318] on span "To ensure the wallet can only be updated by the user, create the wallet with a …" at bounding box center [586, 330] width 578 height 61
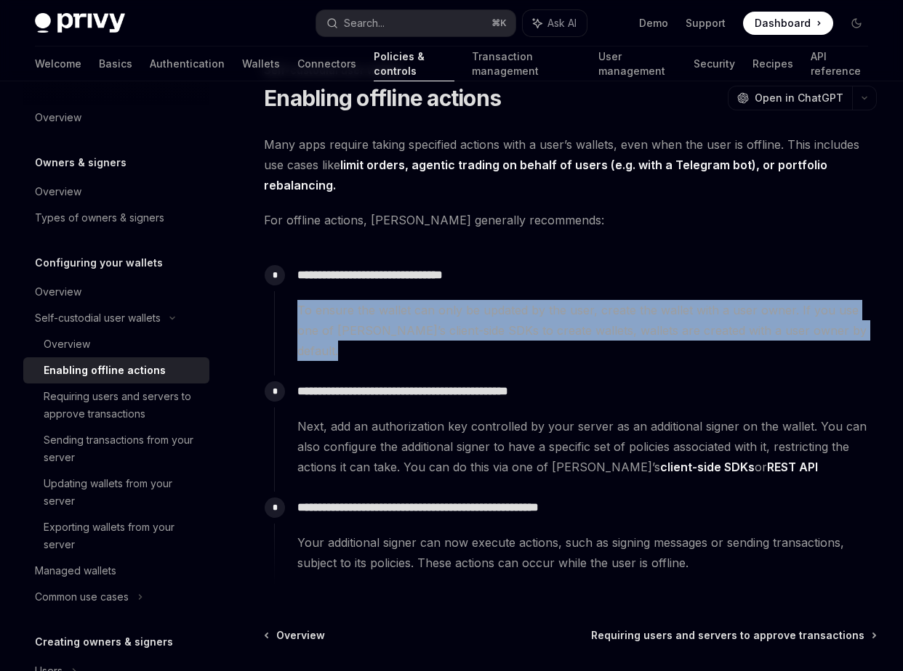
click at [408, 318] on span "To ensure the wallet can only be updated by the user, create the wallet with a …" at bounding box center [586, 330] width 578 height 61
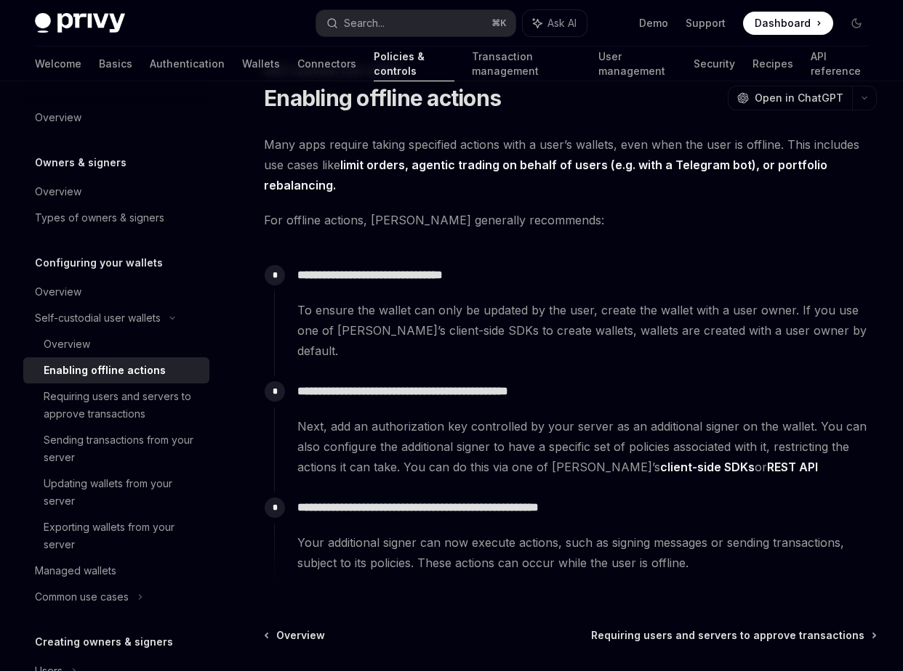
click at [428, 416] on span "Next, add an authorization key controlled by your server as an additional signe…" at bounding box center [586, 446] width 578 height 61
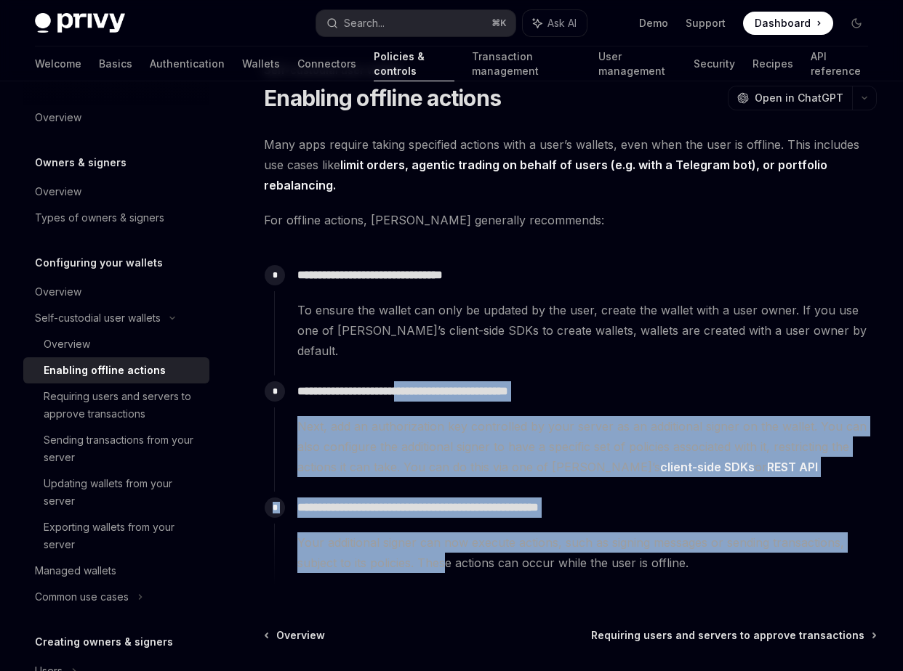
drag, startPoint x: 422, startPoint y: 369, endPoint x: 448, endPoint y: 545, distance: 177.8
click at [448, 545] on div "**********" at bounding box center [575, 423] width 602 height 328
click at [481, 453] on span "Next, add an authorization key controlled by your server as an additional signe…" at bounding box center [586, 446] width 578 height 61
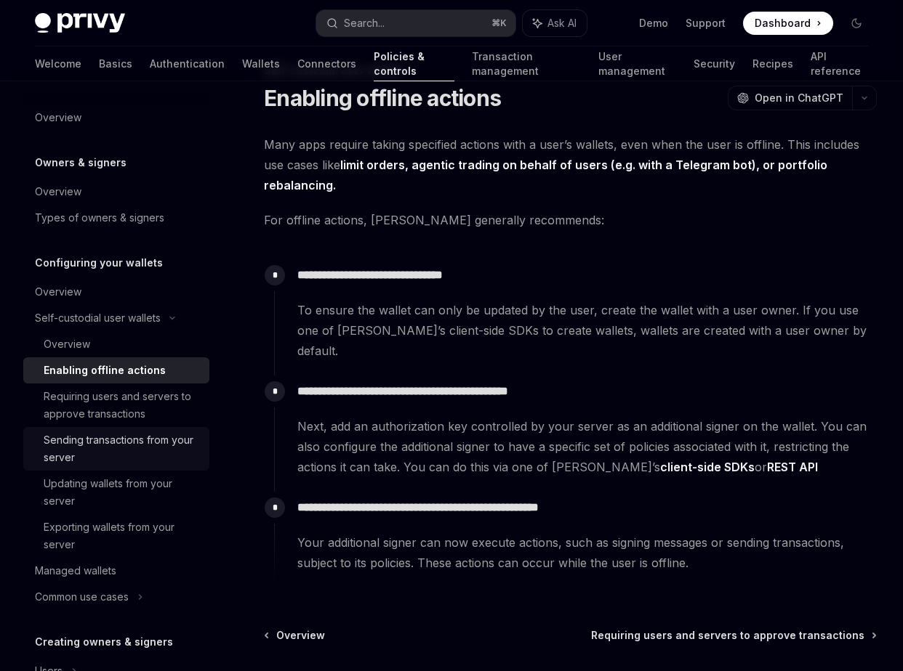
click at [157, 448] on div "Sending transactions from your server" at bounding box center [122, 449] width 157 height 35
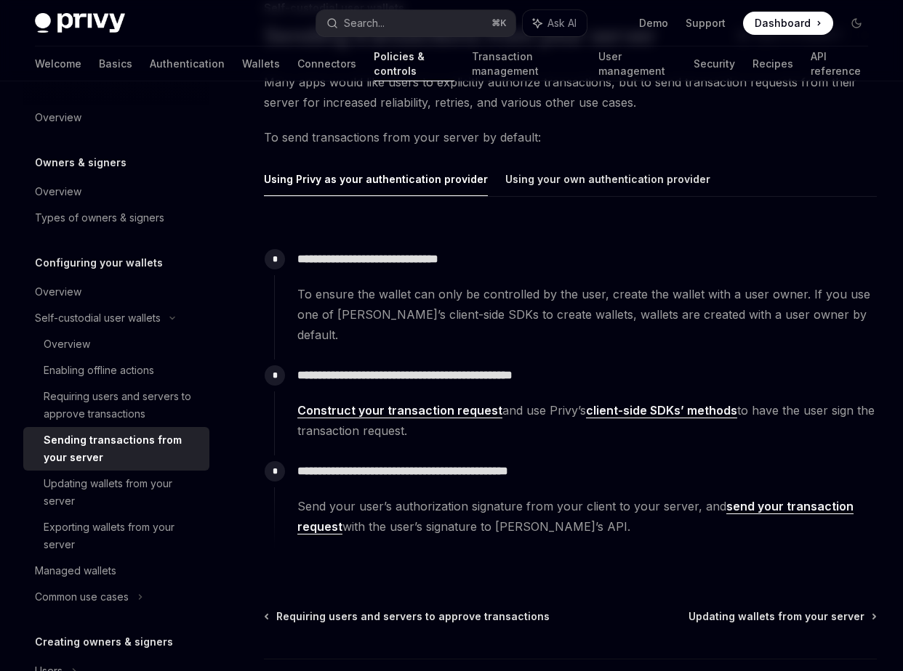
scroll to position [123, 0]
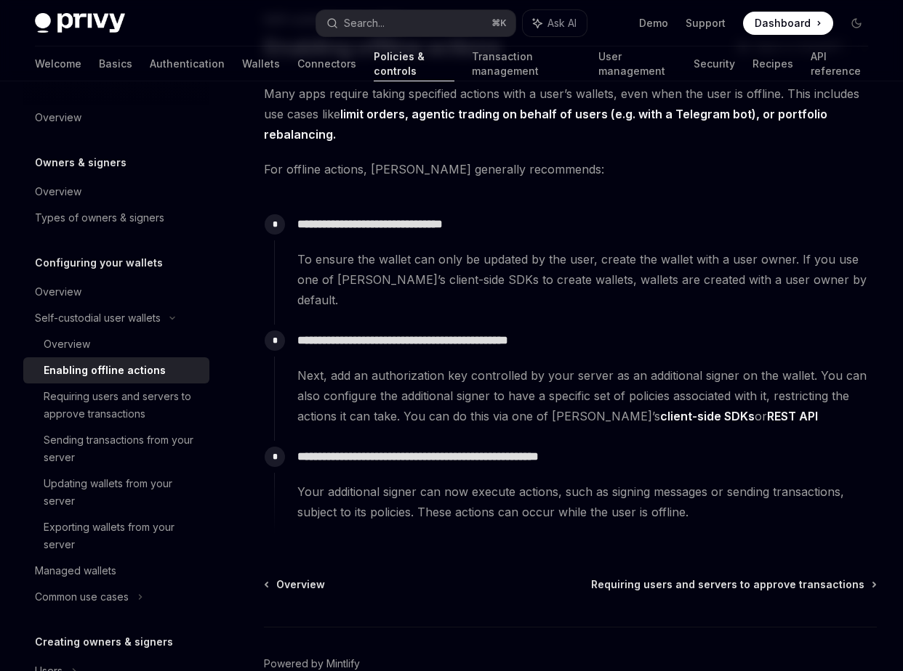
scroll to position [49, 0]
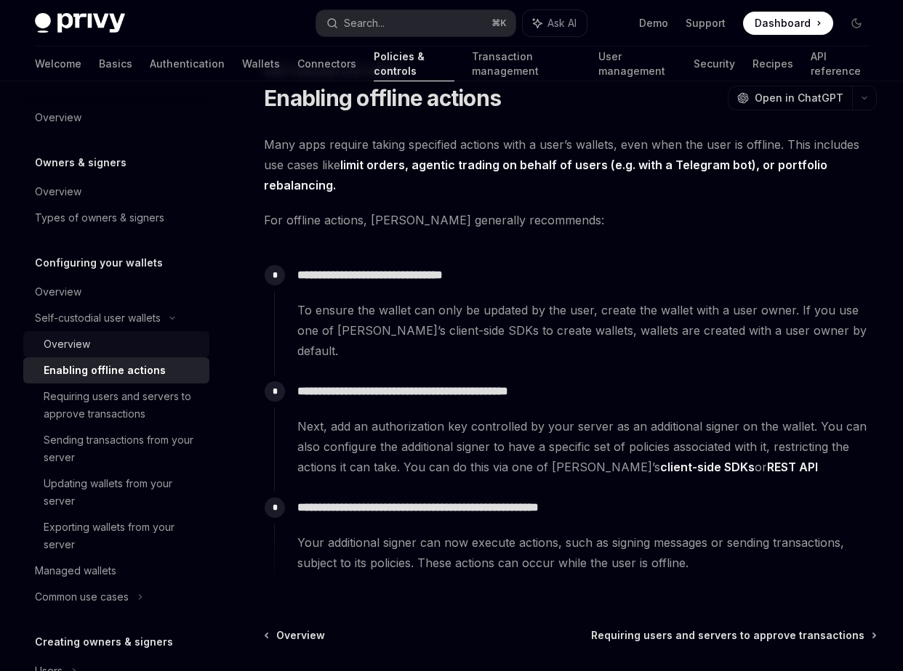
click at [157, 350] on div "Overview" at bounding box center [122, 344] width 157 height 17
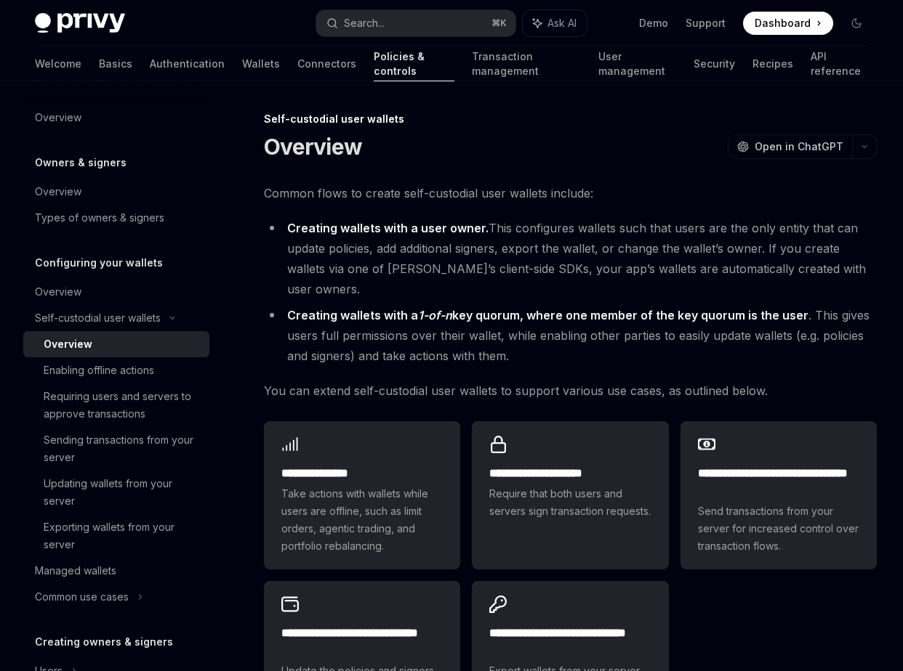
click at [336, 381] on span "You can extend self-custodial user wallets to support various use cases, as out…" at bounding box center [570, 391] width 613 height 20
click at [707, 381] on span "You can extend self-custodial user wallets to support various use cases, as out…" at bounding box center [570, 391] width 613 height 20
click at [326, 381] on span "You can extend self-custodial user wallets to support various use cases, as out…" at bounding box center [570, 391] width 613 height 20
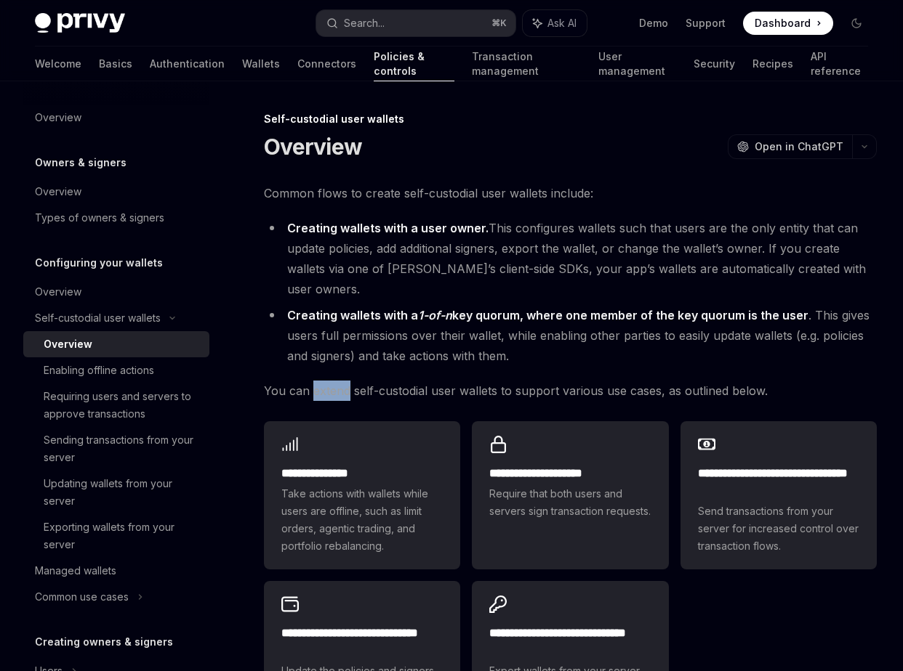
click at [326, 381] on span "You can extend self-custodial user wallets to support various use cases, as out…" at bounding box center [570, 391] width 613 height 20
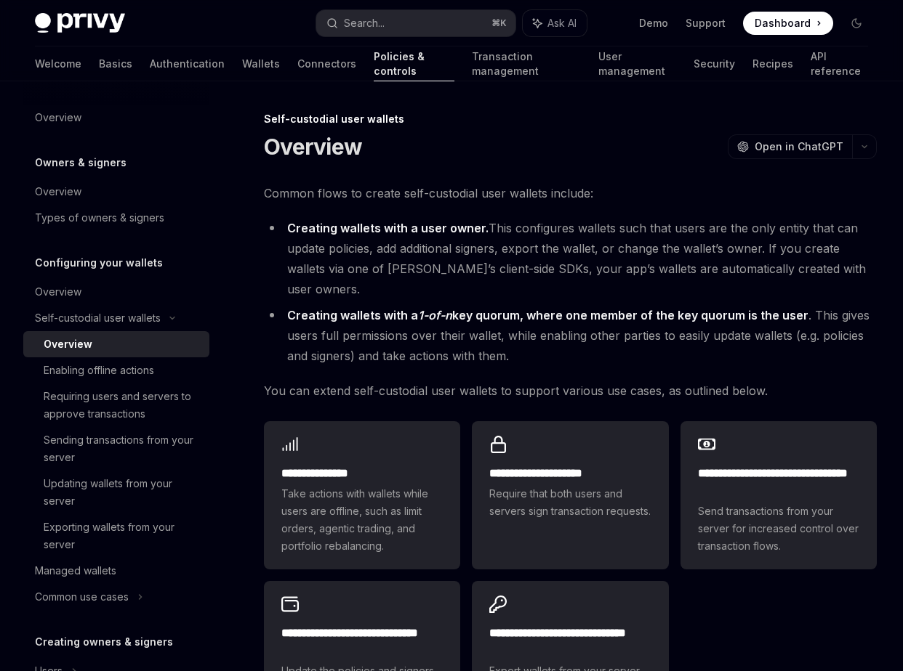
click at [350, 317] on li "Creating wallets with a 1-of-n key quorum, where one member of the key quorum i…" at bounding box center [570, 335] width 613 height 61
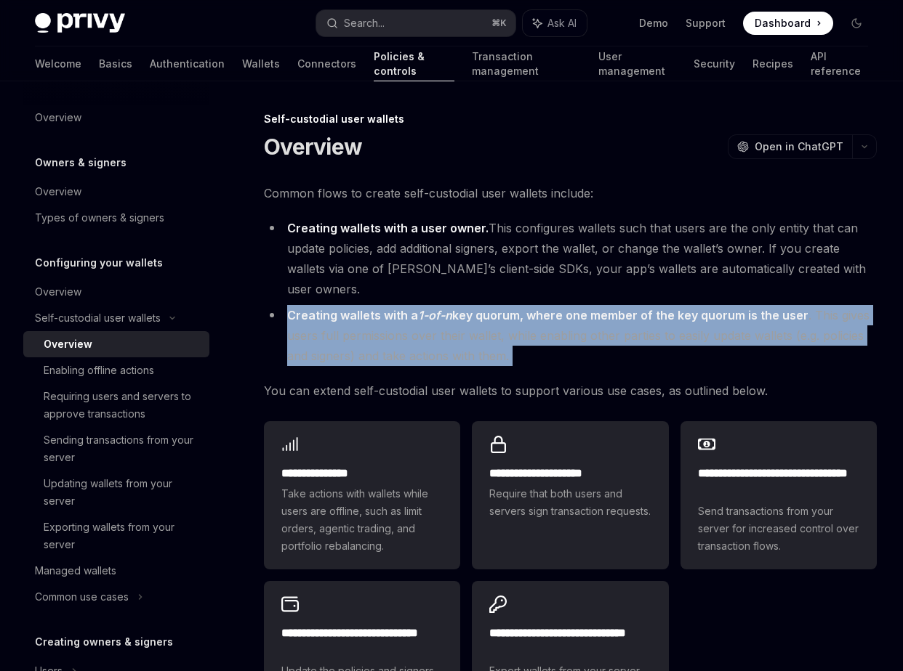
click at [350, 317] on li "Creating wallets with a 1-of-n key quorum, where one member of the key quorum i…" at bounding box center [570, 335] width 613 height 61
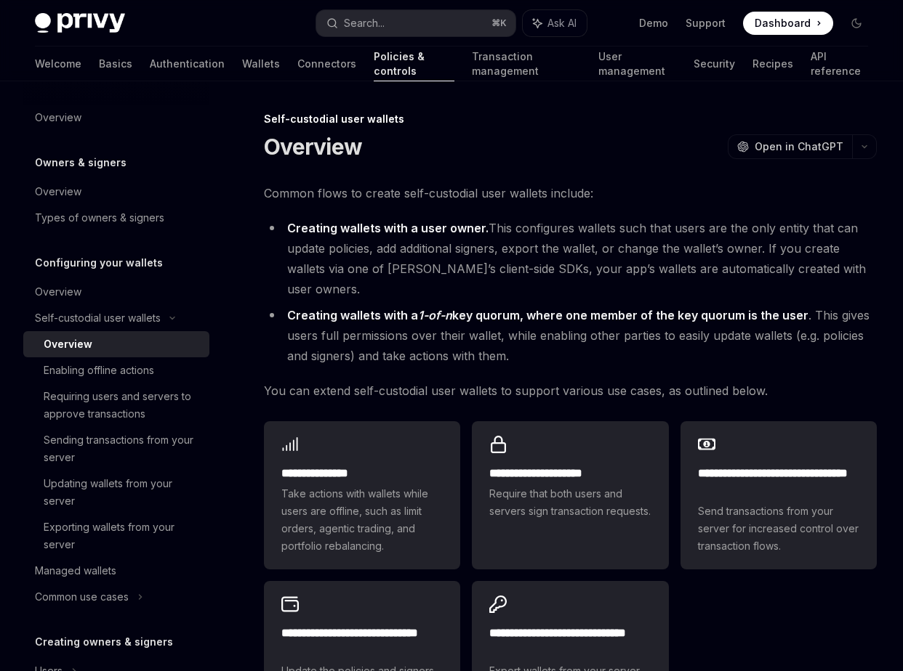
click at [477, 238] on li "Creating wallets with a user owner. This configures wallets such that users are…" at bounding box center [570, 258] width 613 height 81
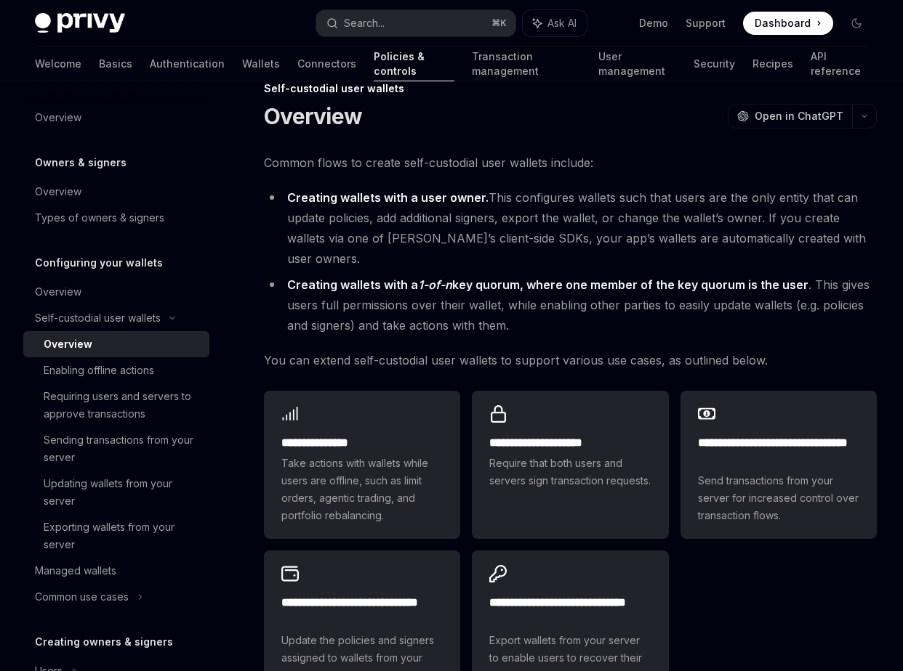
scroll to position [44, 0]
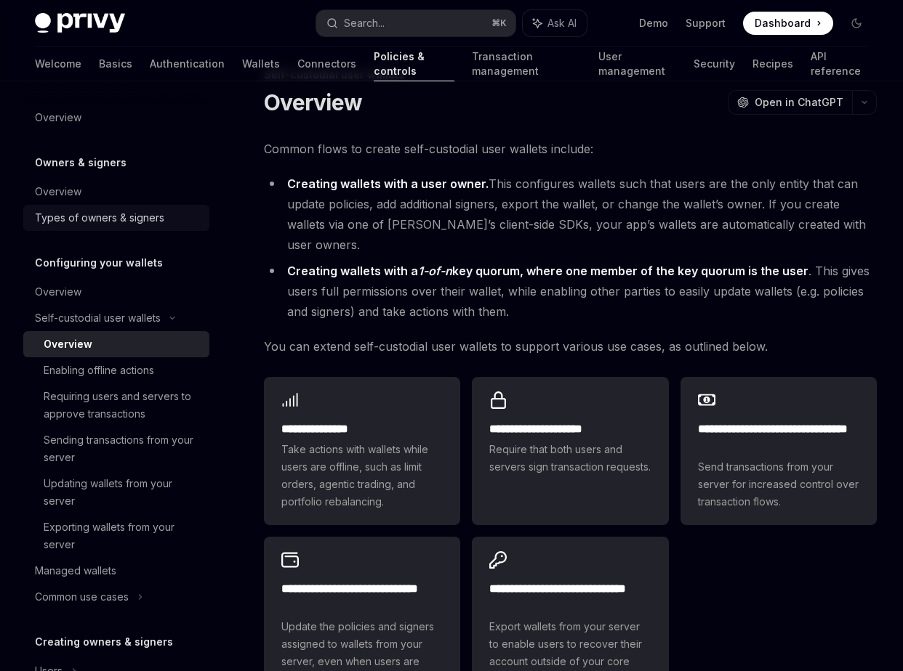
click at [124, 214] on div "Types of owners & signers" at bounding box center [99, 217] width 129 height 17
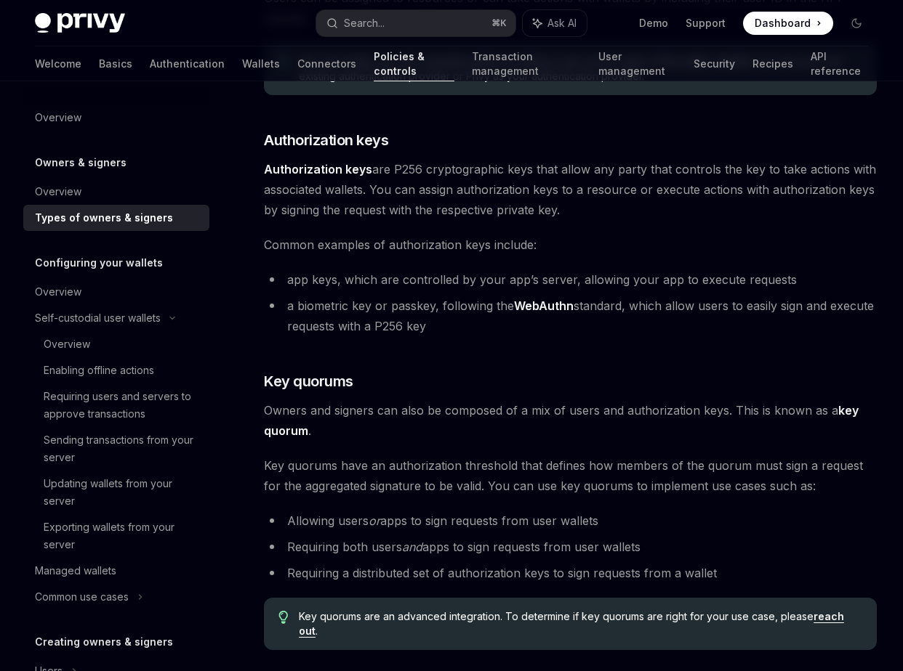
scroll to position [307, 0]
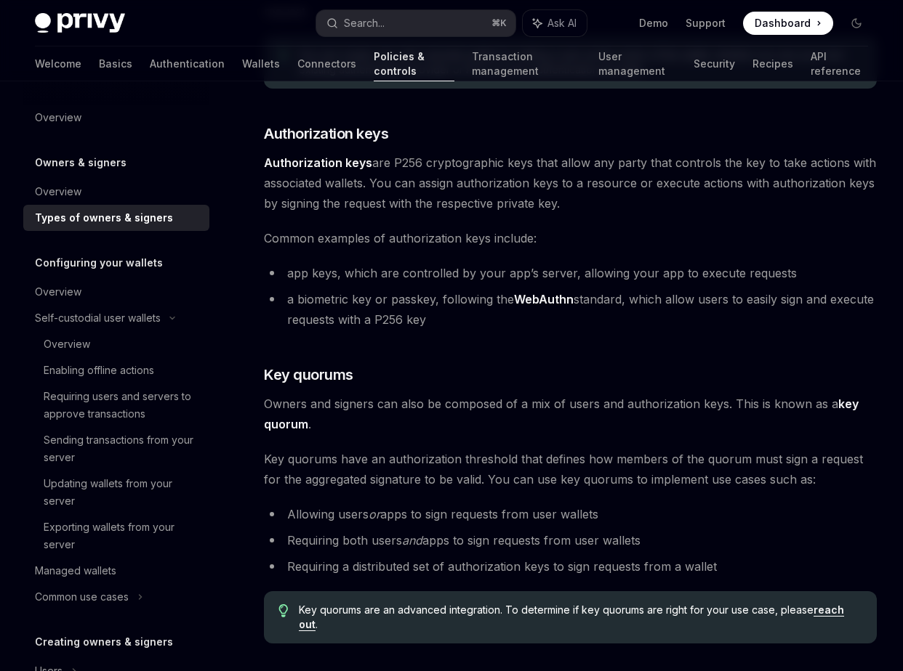
click at [613, 383] on h3 "​ Key quorums" at bounding box center [570, 375] width 613 height 20
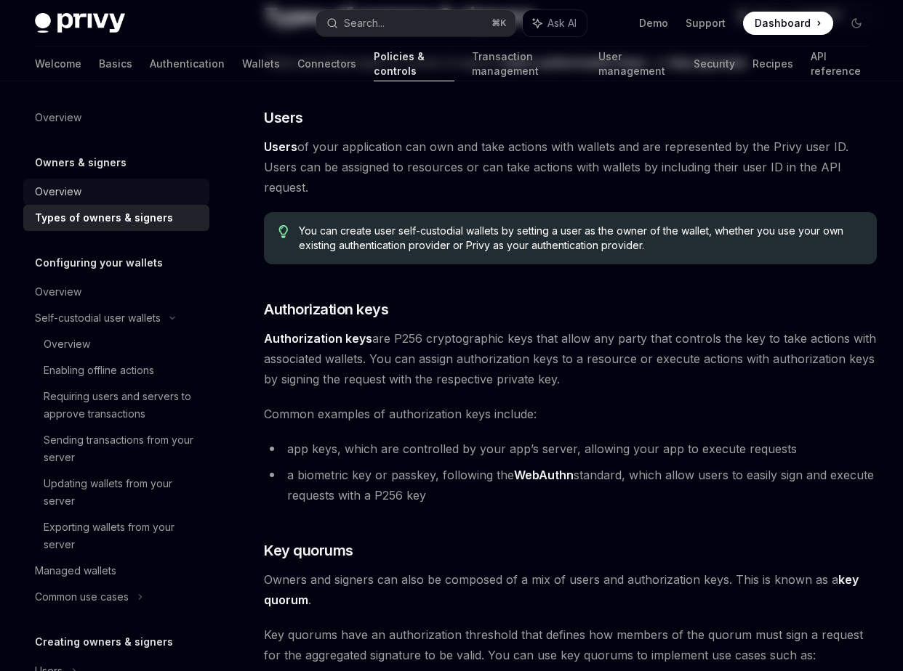
scroll to position [4, 0]
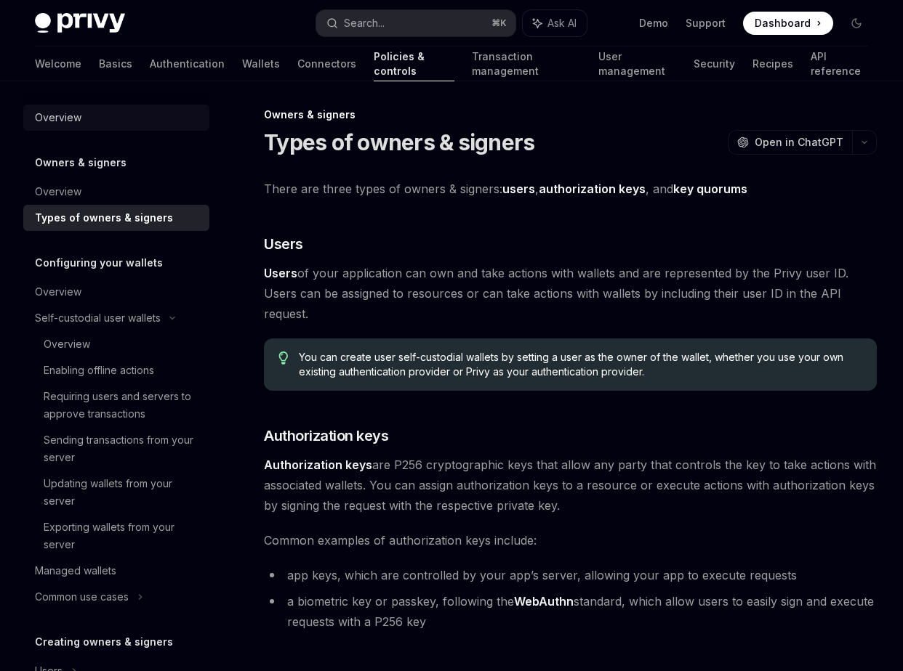
click at [68, 129] on link "Overview" at bounding box center [116, 118] width 186 height 26
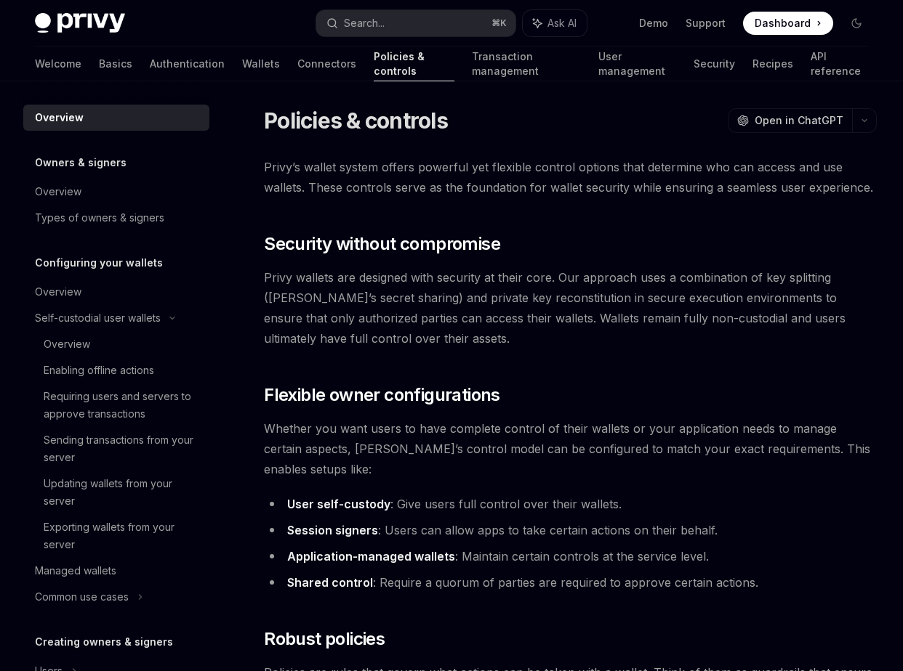
click at [442, 194] on span "Privy’s wallet system offers powerful yet flexible control options that determi…" at bounding box center [570, 177] width 613 height 41
click at [374, 56] on link "Policies & controls" at bounding box center [414, 64] width 81 height 35
click at [297, 60] on link "Connectors" at bounding box center [326, 64] width 59 height 35
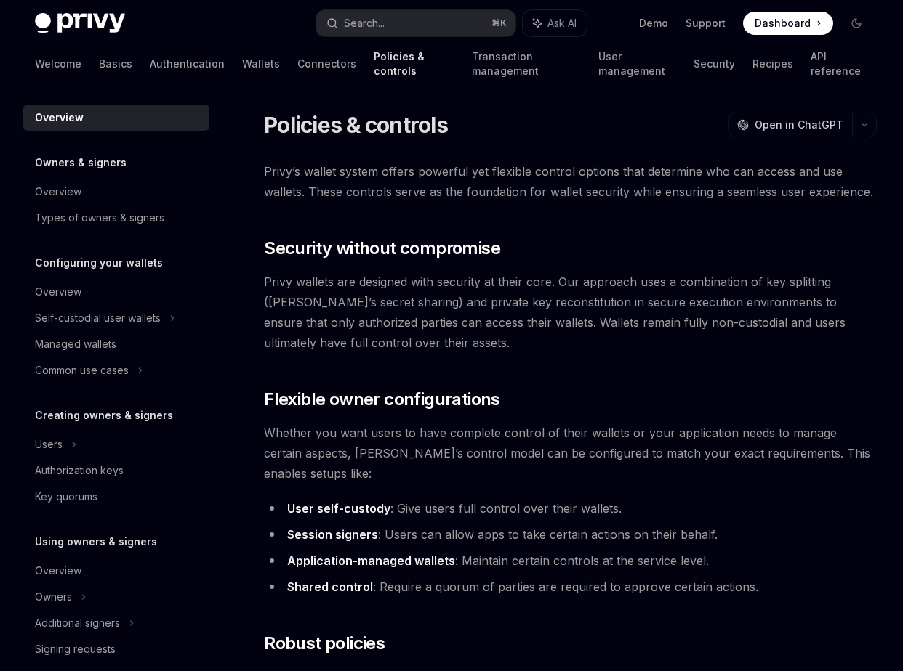
type textarea "*"
click at [565, 322] on span "Privy wallets are designed with security at their core. Our approach uses a com…" at bounding box center [570, 312] width 613 height 81
click at [397, 17] on button "Search... ⌘ K" at bounding box center [415, 23] width 198 height 26
click at [387, 28] on button "Search... ⌘ K" at bounding box center [415, 23] width 198 height 26
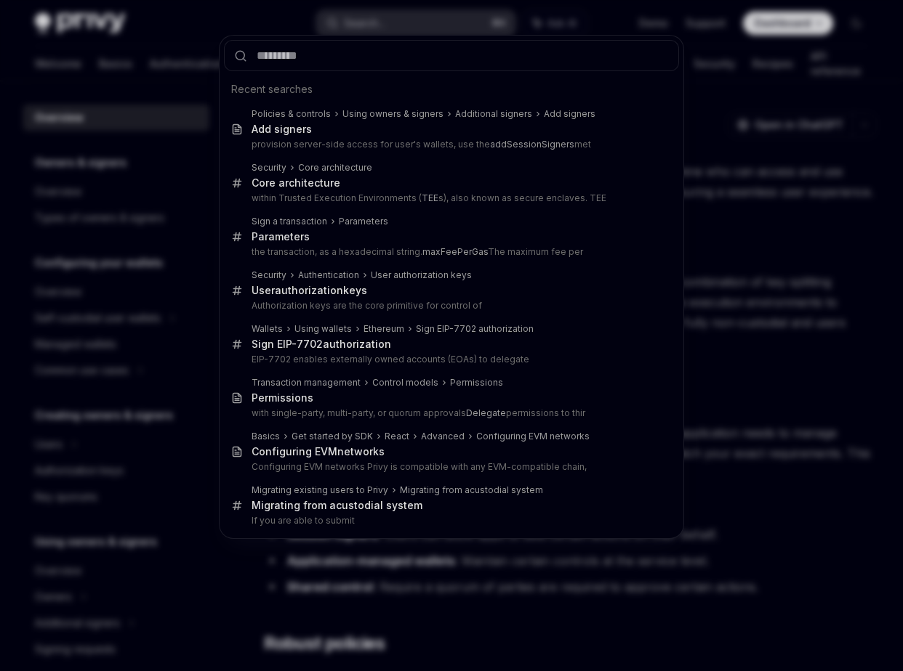
type input "**********"
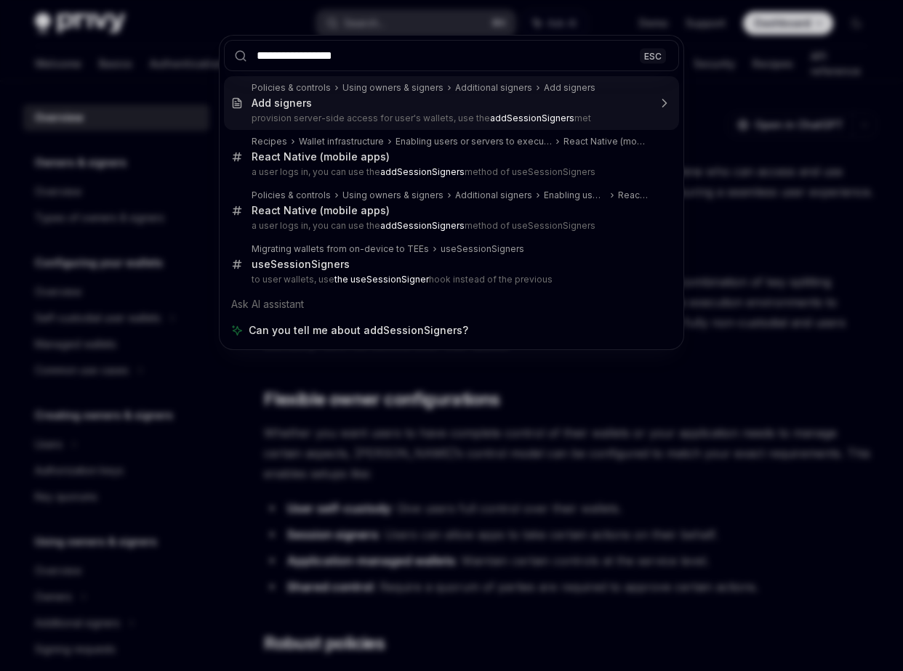
type textarea "*"
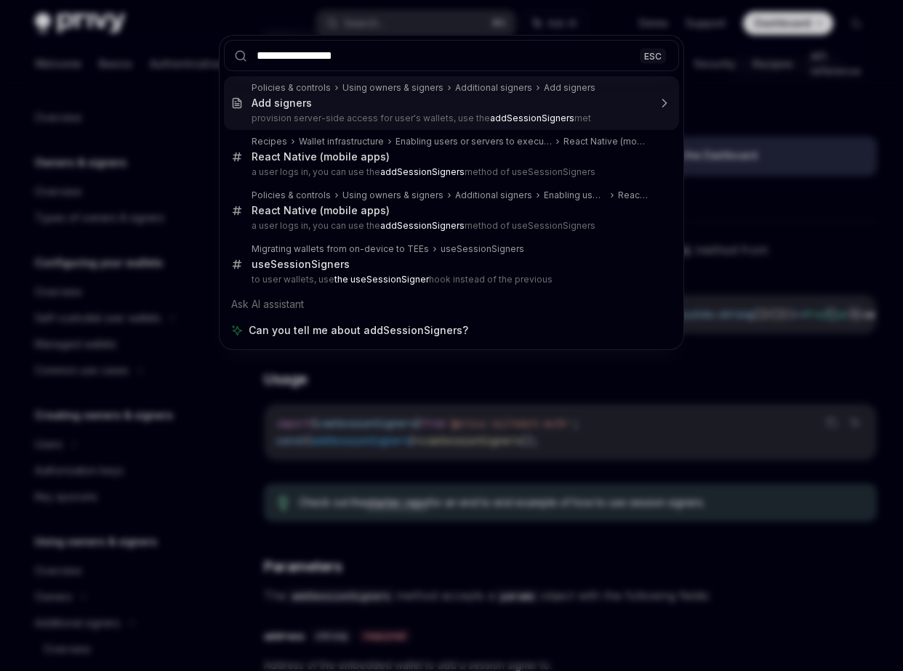
scroll to position [352, 0]
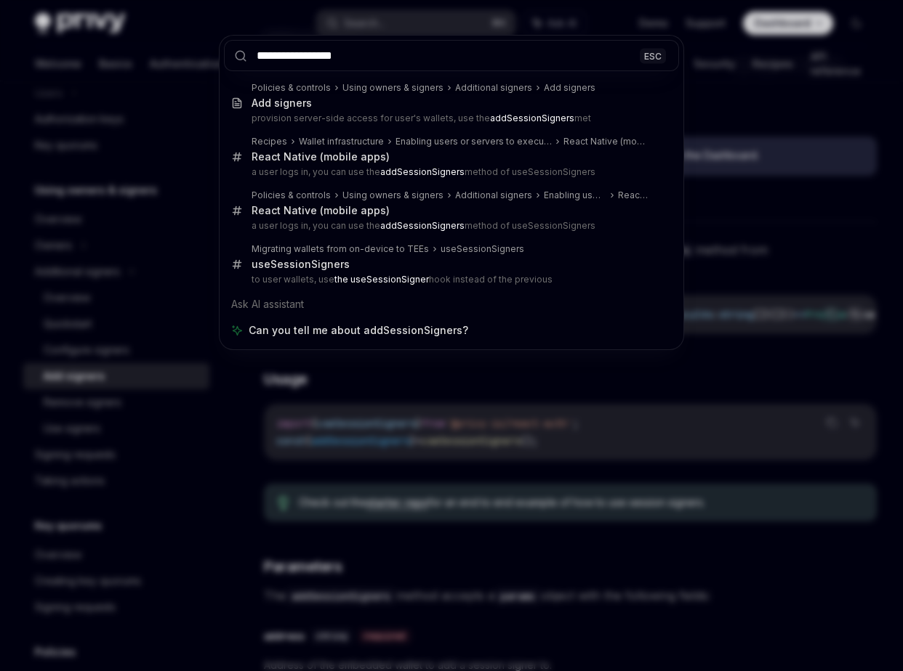
type input "**********"
click at [776, 223] on div "**********" at bounding box center [451, 335] width 903 height 671
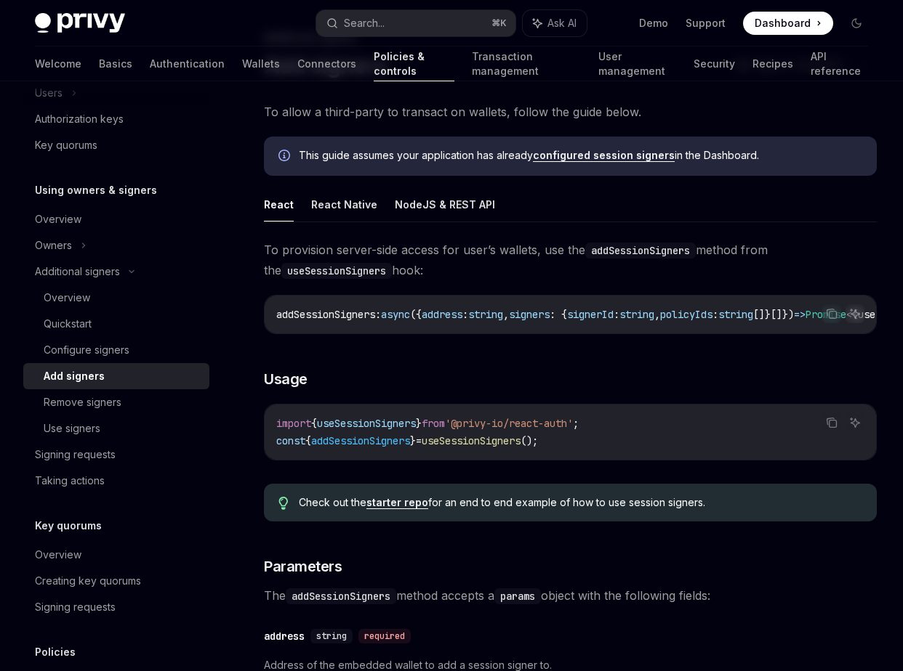
click at [617, 159] on link "configured session signers" at bounding box center [604, 155] width 142 height 13
type textarea "*"
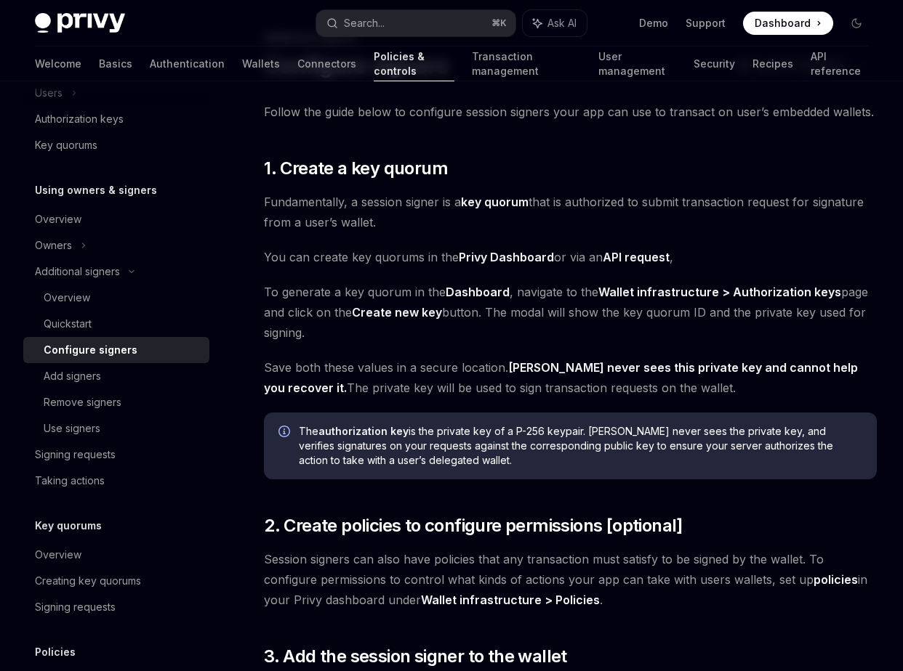
click at [350, 315] on span "To generate a key quorum in the Dashboard , navigate to the Wallet infrastructu…" at bounding box center [570, 312] width 613 height 61
click at [406, 28] on button "Search... ⌘ K" at bounding box center [415, 23] width 198 height 26
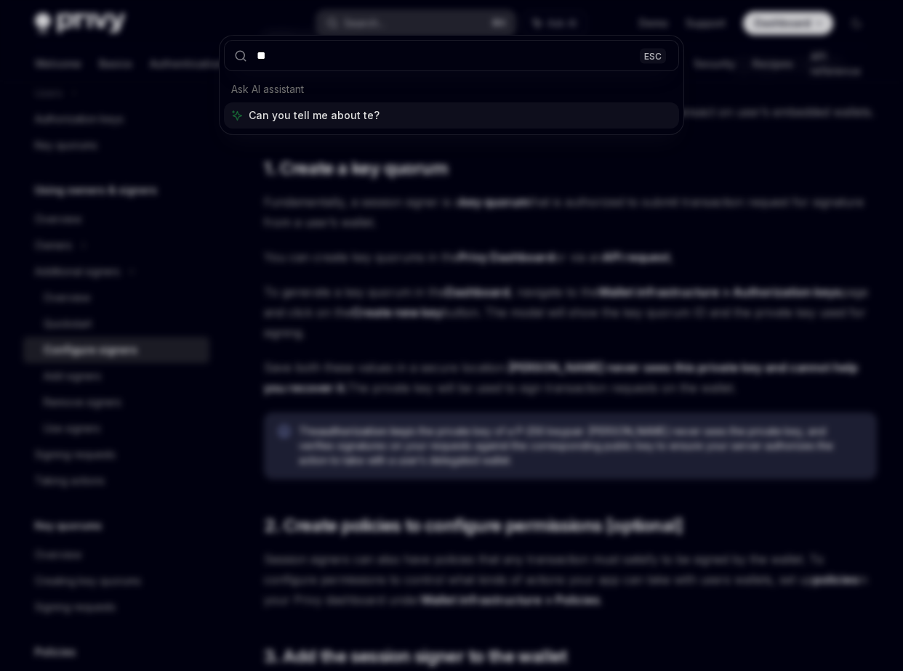
type input "***"
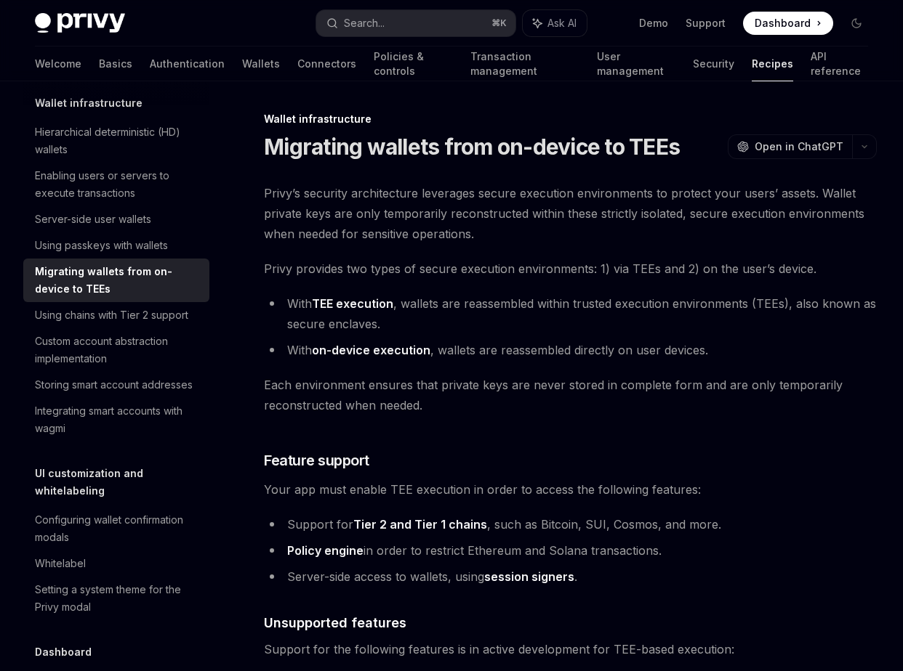
click at [648, 139] on h1 "Migrating wallets from on-device to TEEs" at bounding box center [472, 147] width 416 height 26
click at [491, 226] on span "Privy’s security architecture leverages secure execution environments to protec…" at bounding box center [570, 213] width 613 height 61
drag, startPoint x: 312, startPoint y: 347, endPoint x: 399, endPoint y: 347, distance: 86.5
click at [399, 347] on li "With on-device execution , wallets are reassembled directly on user devices." at bounding box center [570, 350] width 613 height 20
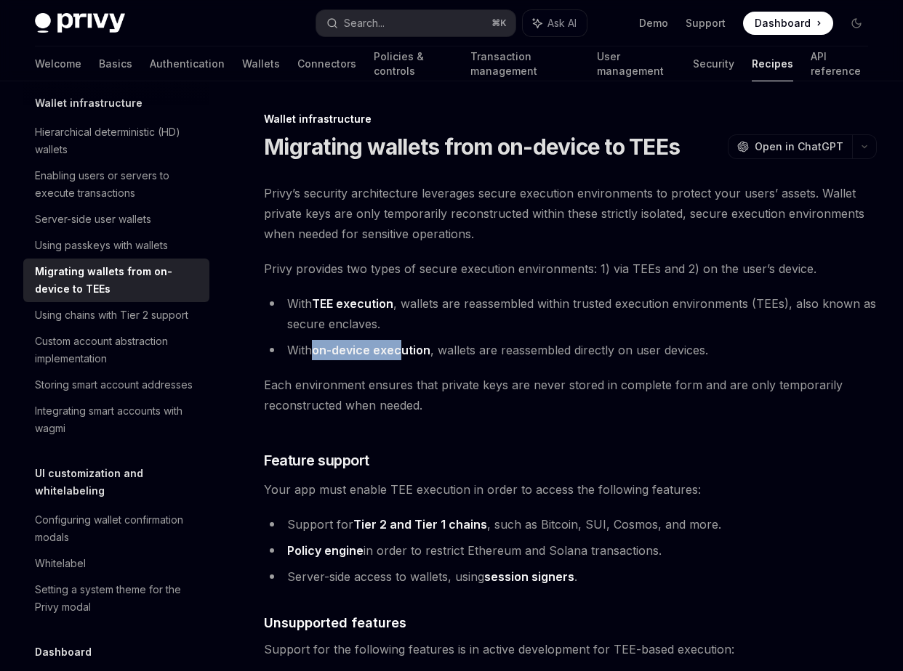
click at [399, 347] on link "on-device execution" at bounding box center [371, 350] width 118 height 15
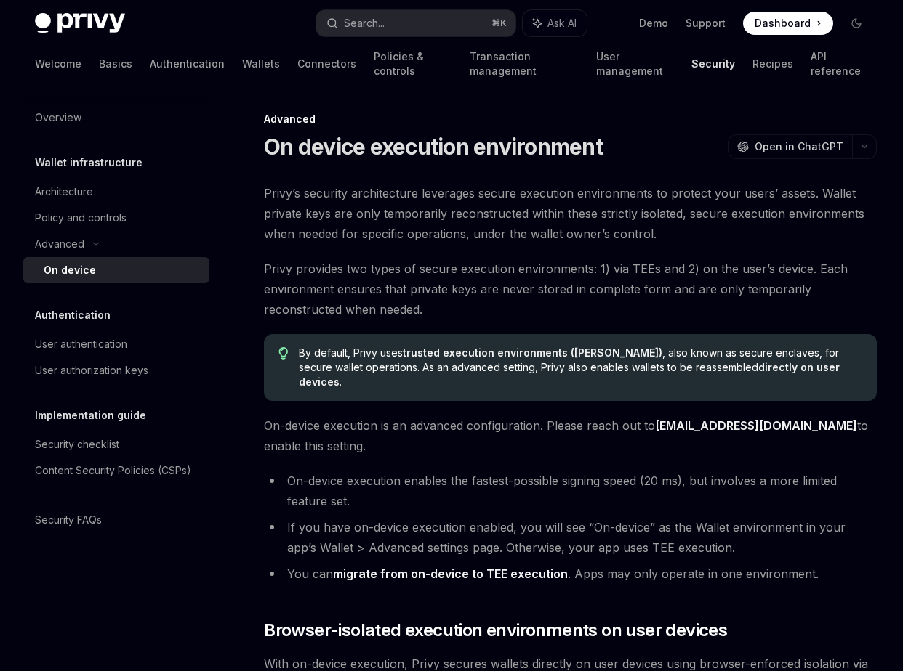
click at [399, 347] on span "By default, Privy uses trusted execution environments (TEEs) , also known as se…" at bounding box center [580, 368] width 563 height 44
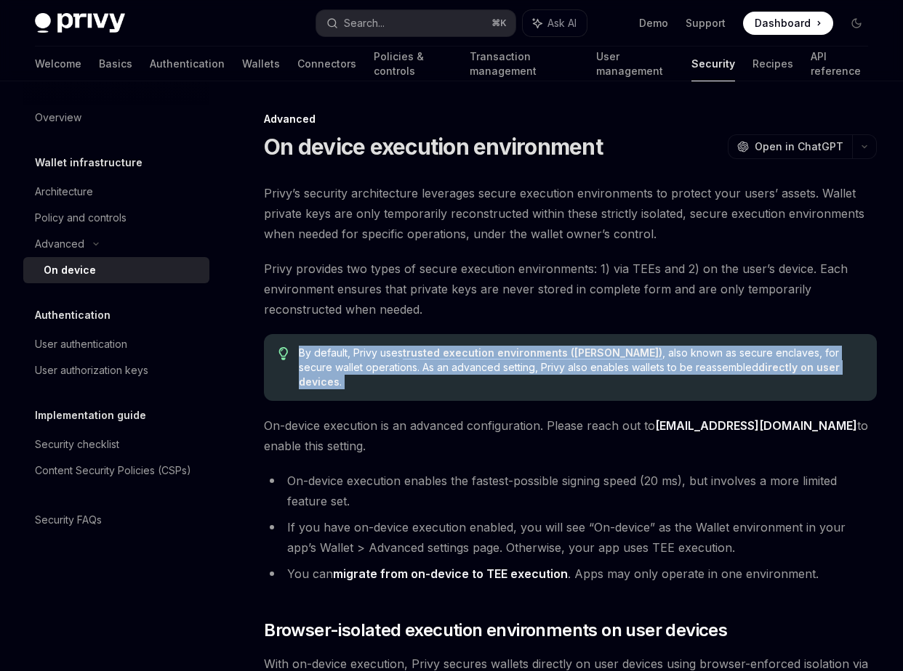
click at [399, 347] on span "By default, Privy uses trusted execution environments (TEEs) , also known as se…" at bounding box center [580, 368] width 563 height 44
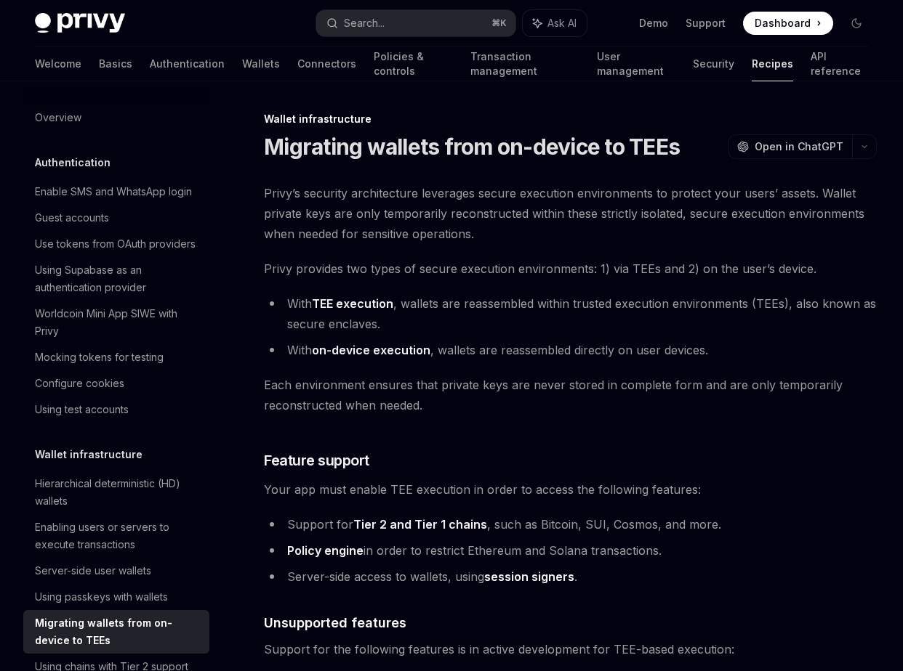
click at [350, 308] on link "TEE execution" at bounding box center [352, 304] width 81 height 15
type textarea "*"
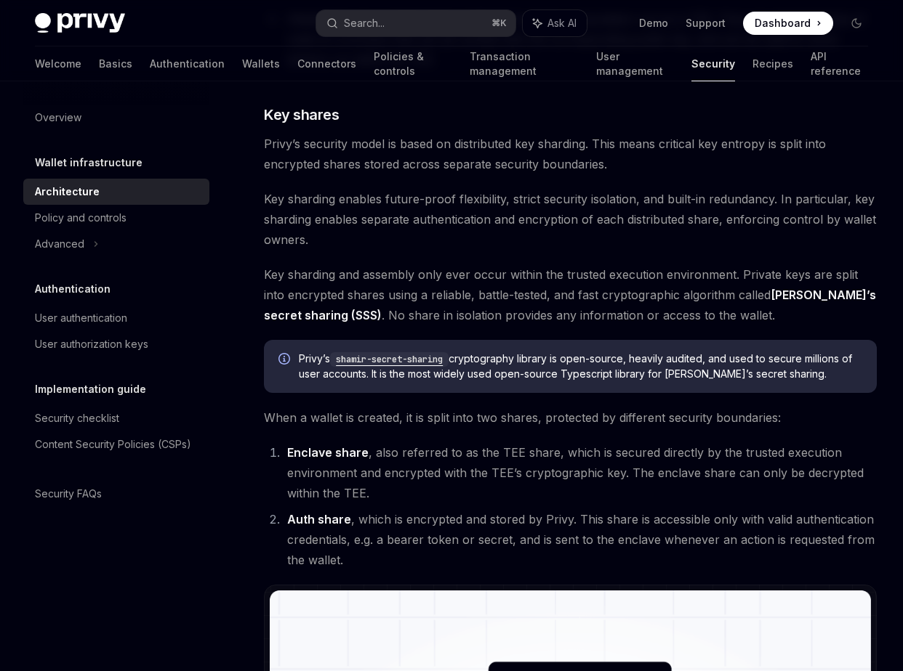
scroll to position [519, 0]
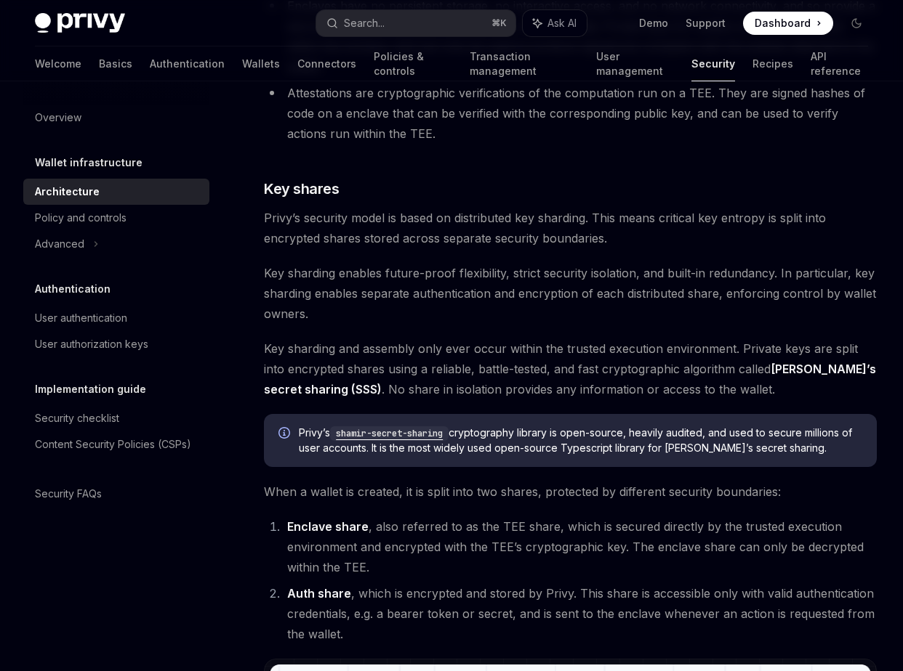
click at [493, 208] on span "Privy’s security model is based on distributed key sharding. This means critica…" at bounding box center [570, 228] width 613 height 41
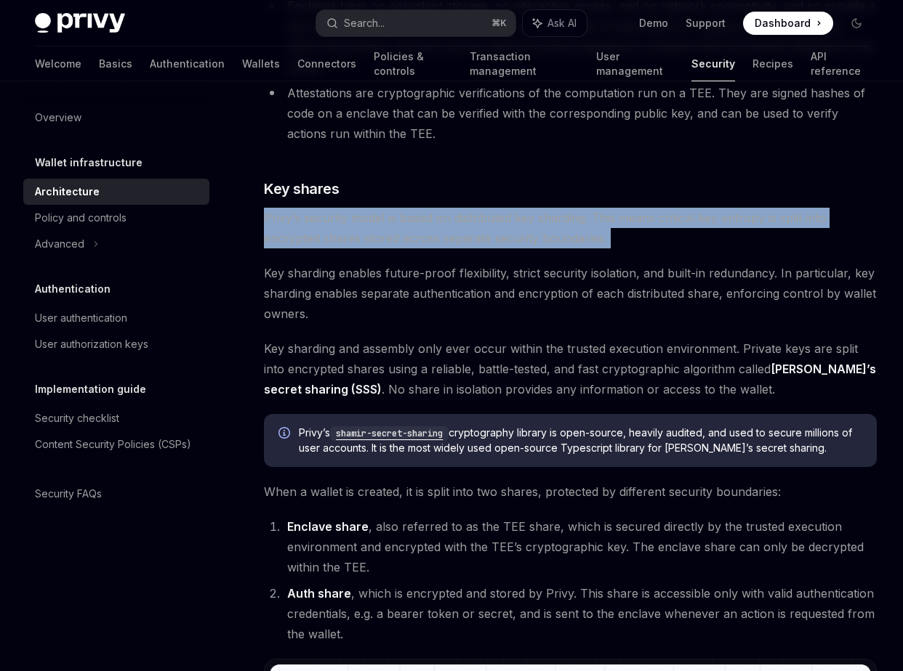
click at [493, 208] on span "Privy’s security model is based on distributed key sharding. This means critica…" at bounding box center [570, 228] width 613 height 41
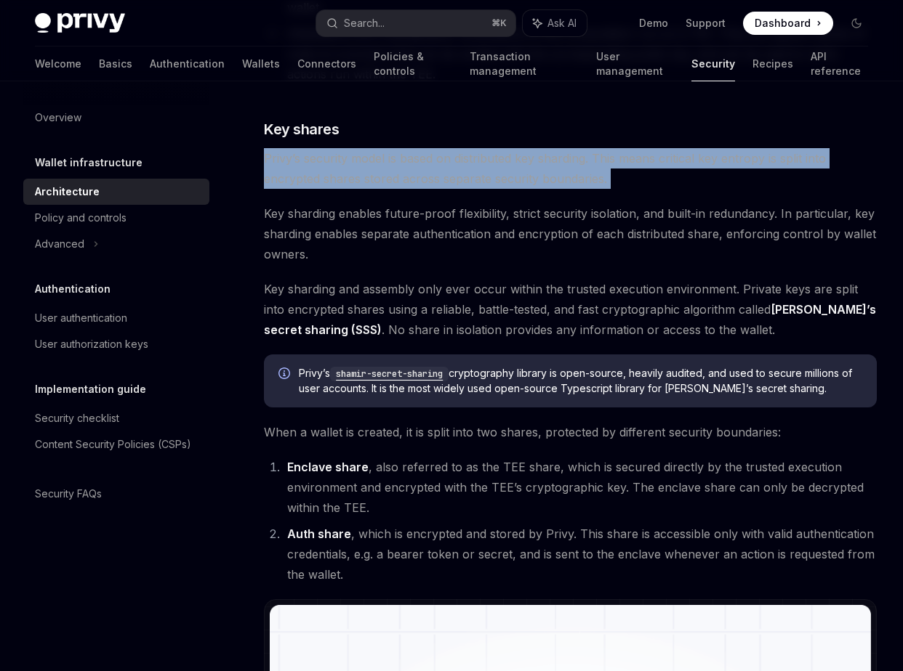
scroll to position [581, 0]
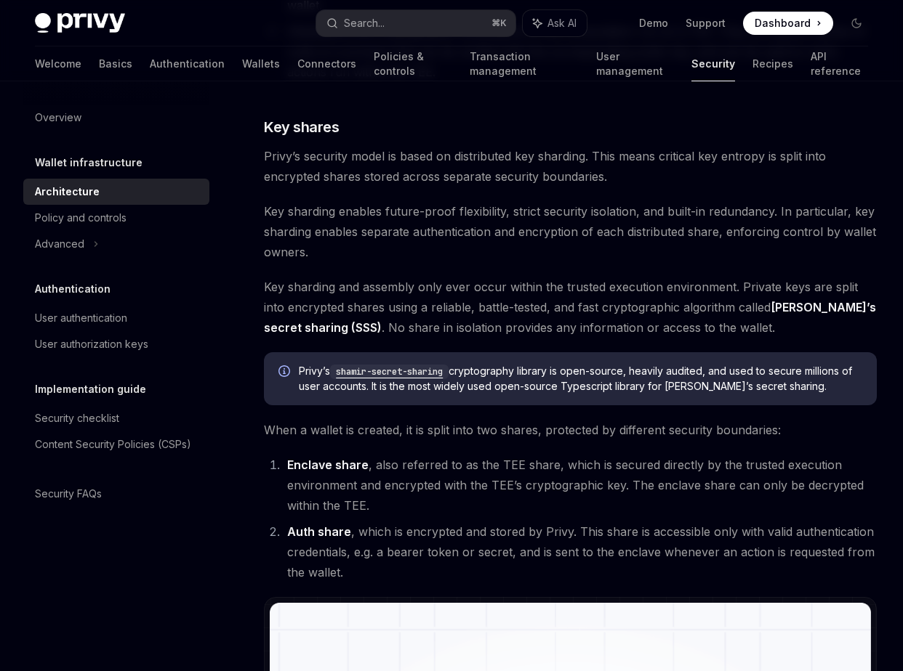
click at [491, 277] on span "Key sharding and assembly only ever occur within the trusted execution environm…" at bounding box center [570, 307] width 613 height 61
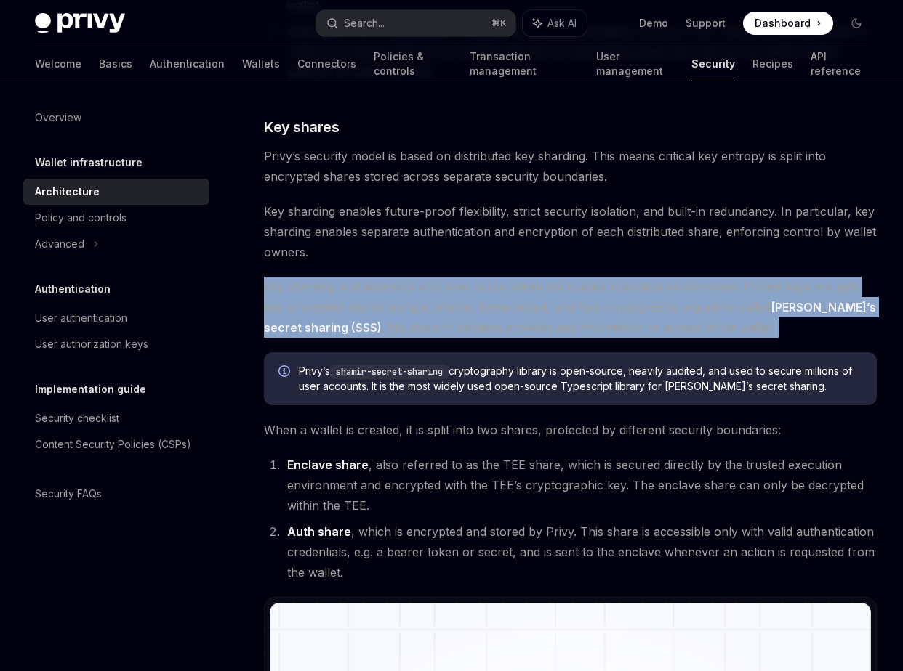
click at [491, 277] on span "Key sharding and assembly only ever occur within the trusted execution environm…" at bounding box center [570, 307] width 613 height 61
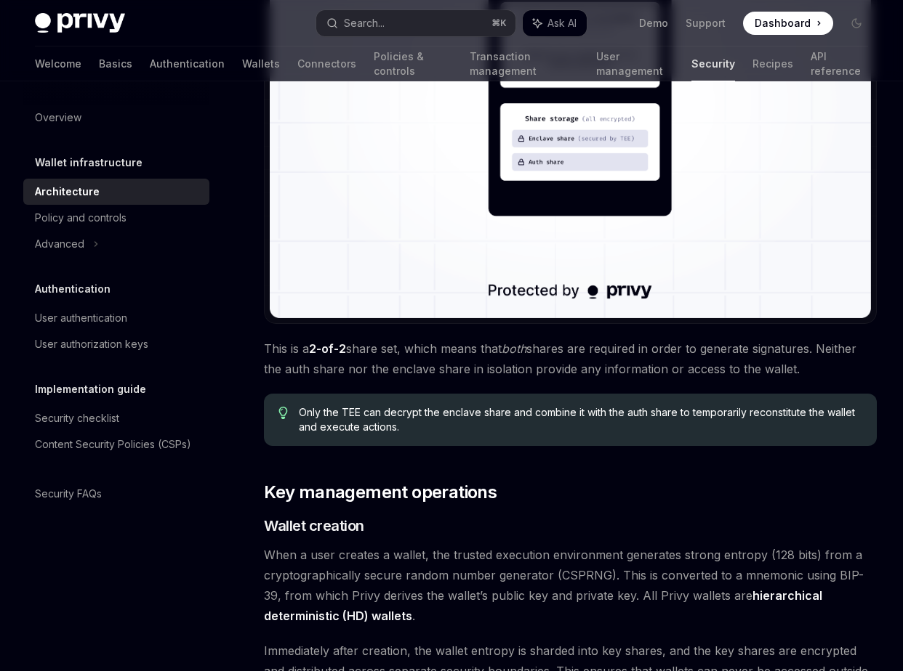
scroll to position [1320, 0]
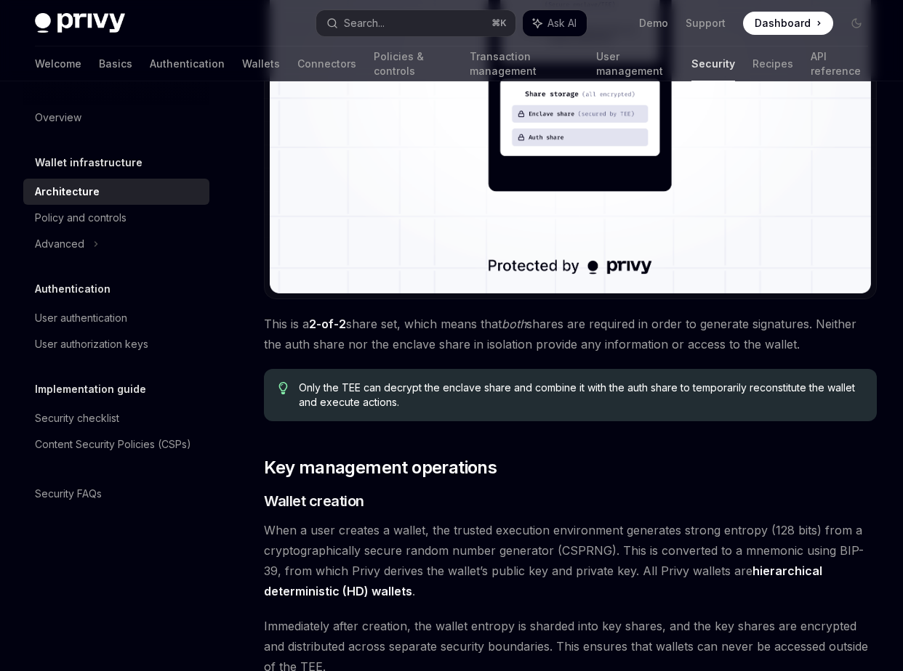
click at [347, 314] on span "This is a 2-of-2 share set, which means that both shares are required in order …" at bounding box center [570, 334] width 613 height 41
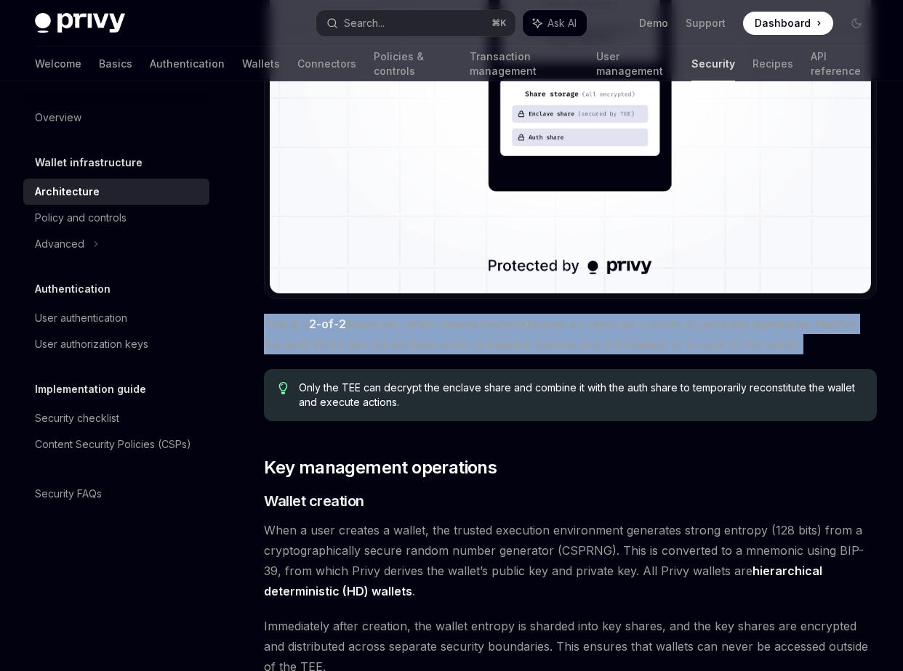
click at [347, 314] on span "This is a 2-of-2 share set, which means that both shares are required in order …" at bounding box center [570, 334] width 613 height 41
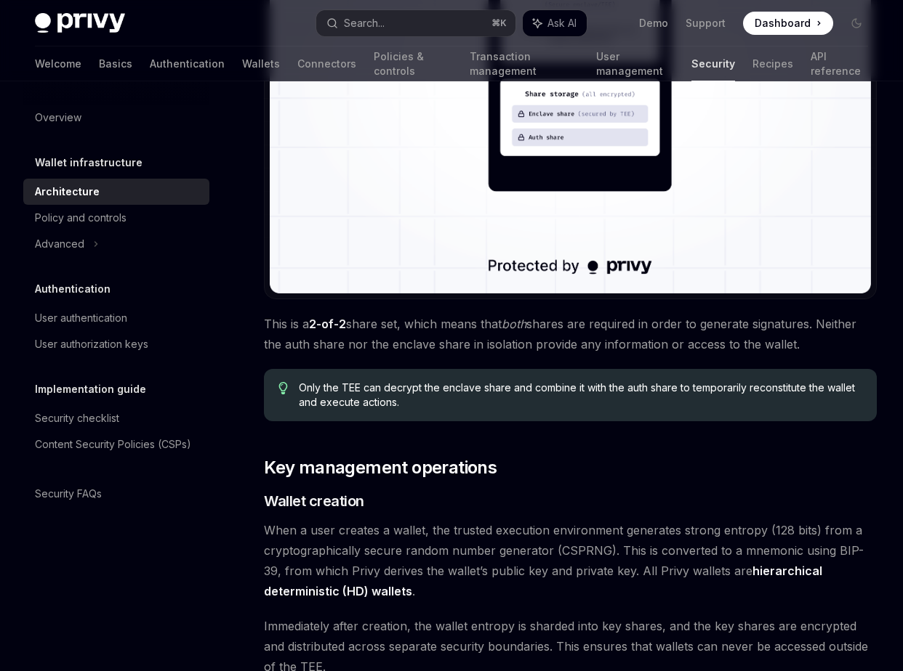
click at [340, 381] on span "Only the TEE can decrypt the enclave share and combine it with the auth share t…" at bounding box center [580, 395] width 563 height 29
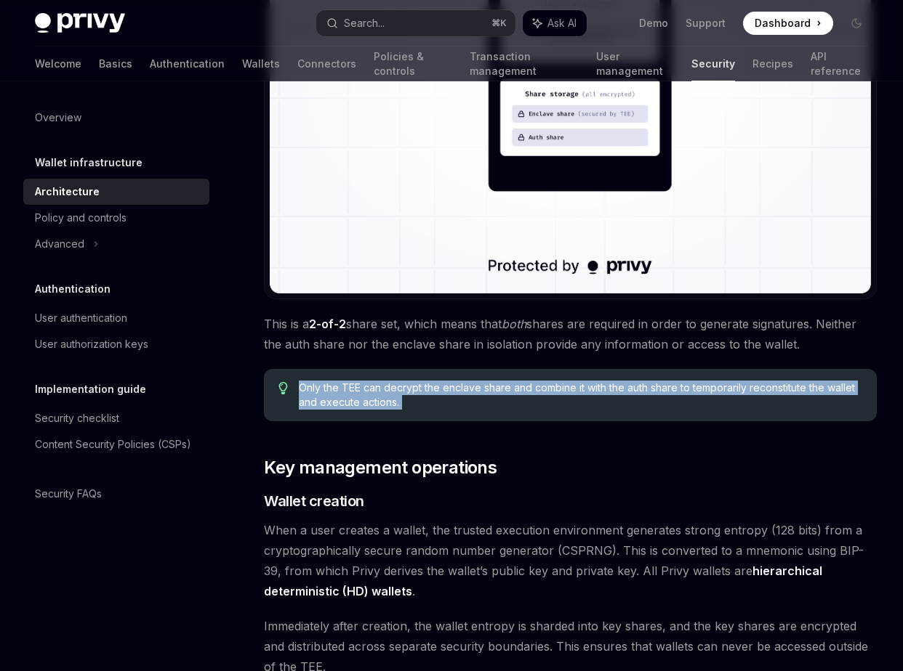
click at [340, 381] on span "Only the TEE can decrypt the enclave share and combine it with the auth share t…" at bounding box center [580, 395] width 563 height 29
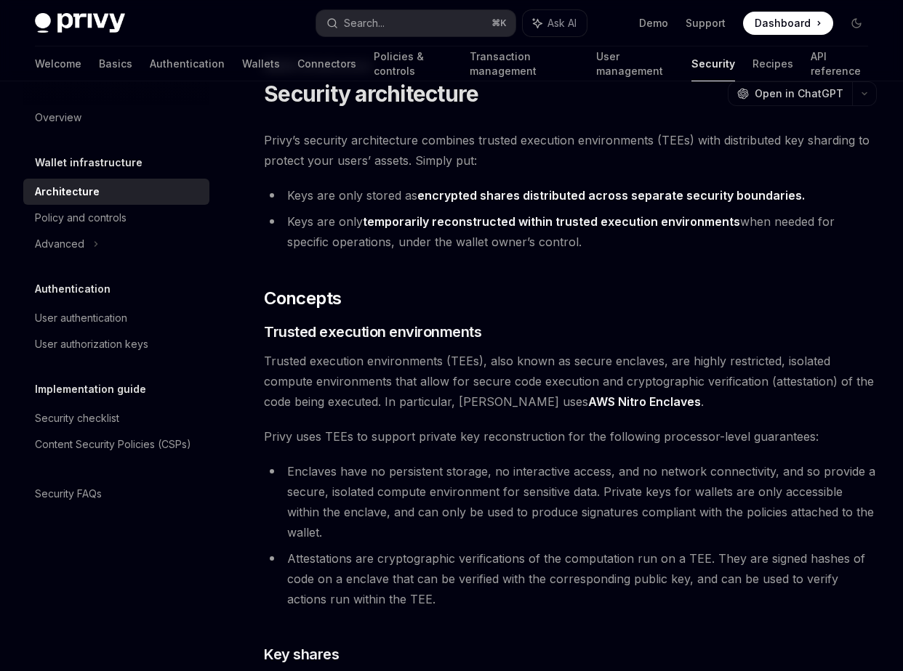
scroll to position [0, 0]
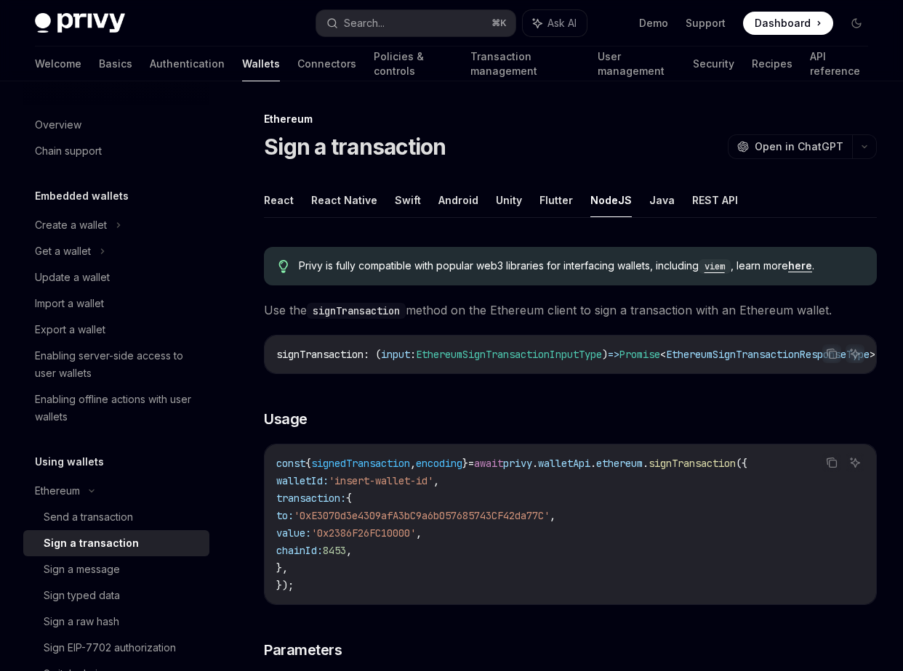
scroll to position [87, 0]
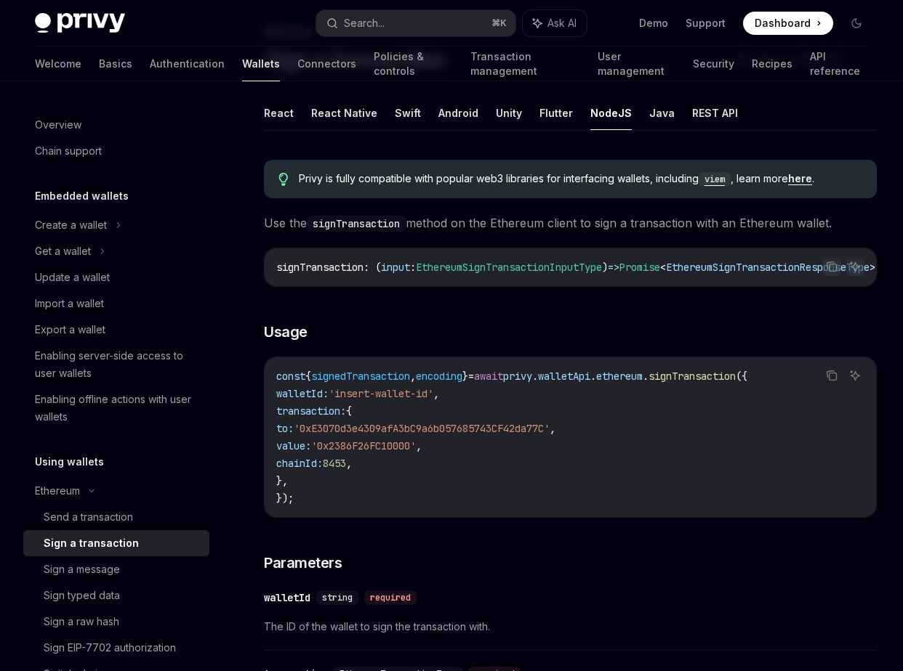
click at [373, 17] on div "Search..." at bounding box center [364, 23] width 41 height 17
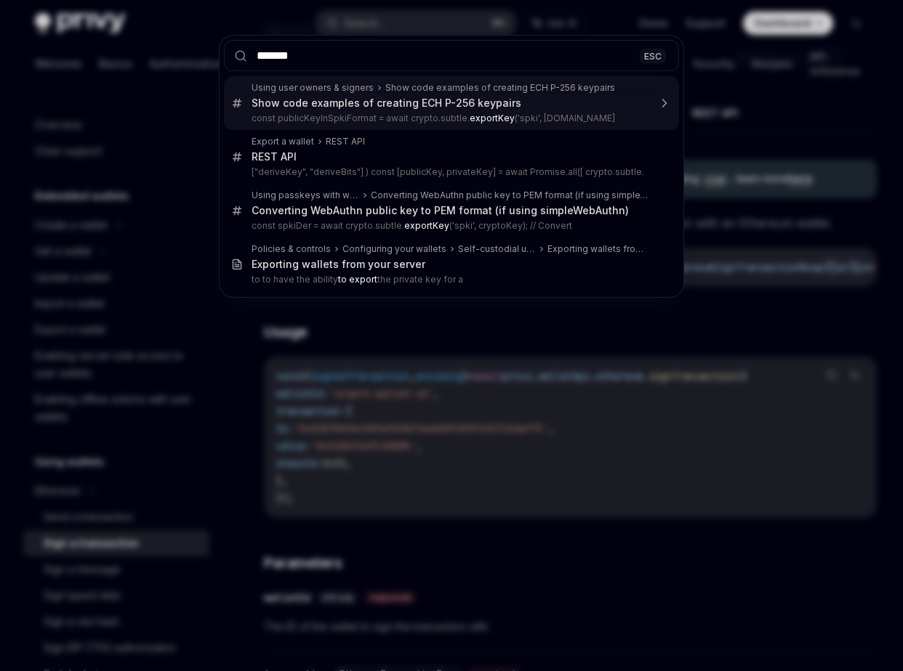
type input "******"
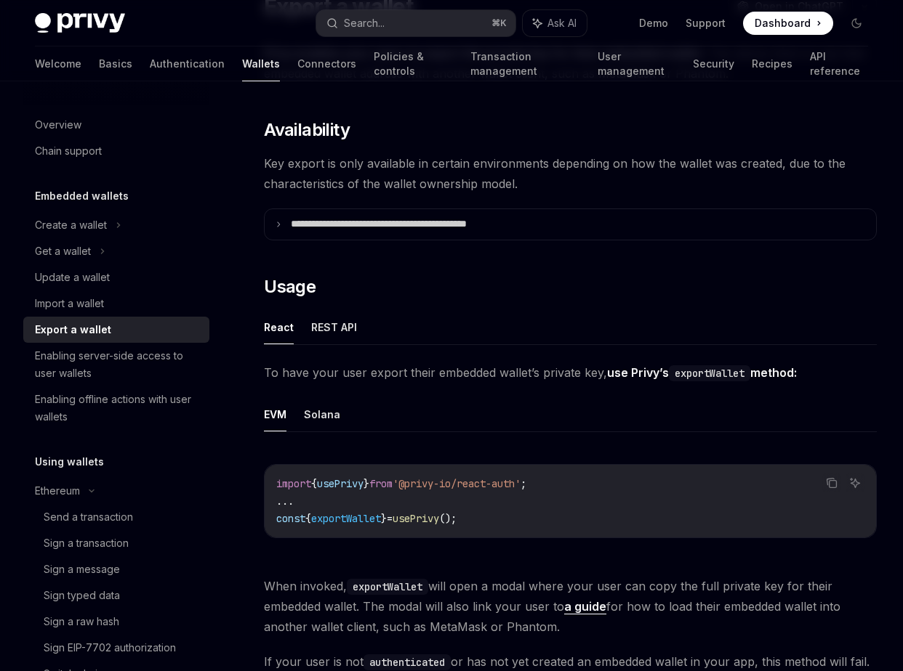
scroll to position [150, 0]
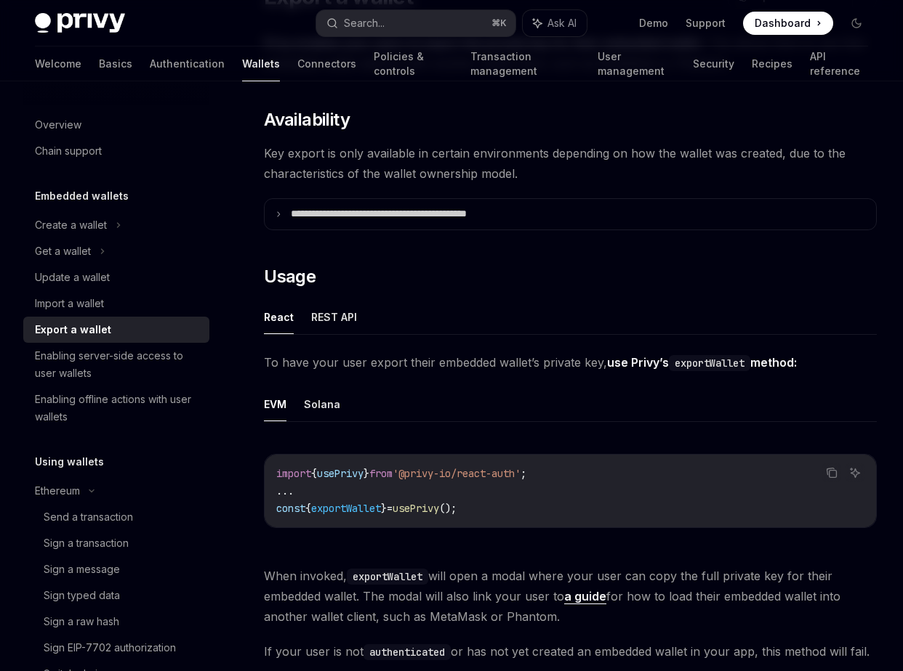
click at [376, 508] on span "exportWallet" at bounding box center [346, 508] width 70 height 13
click at [334, 318] on button "REST API" at bounding box center [334, 317] width 46 height 34
type textarea "*"
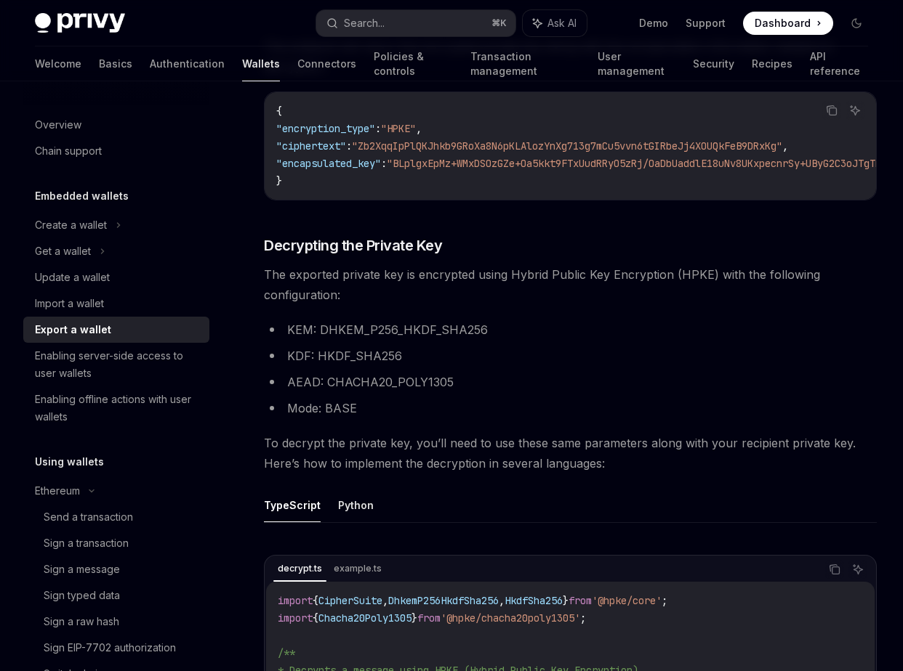
scroll to position [876, 0]
